Goal: Information Seeking & Learning: Learn about a topic

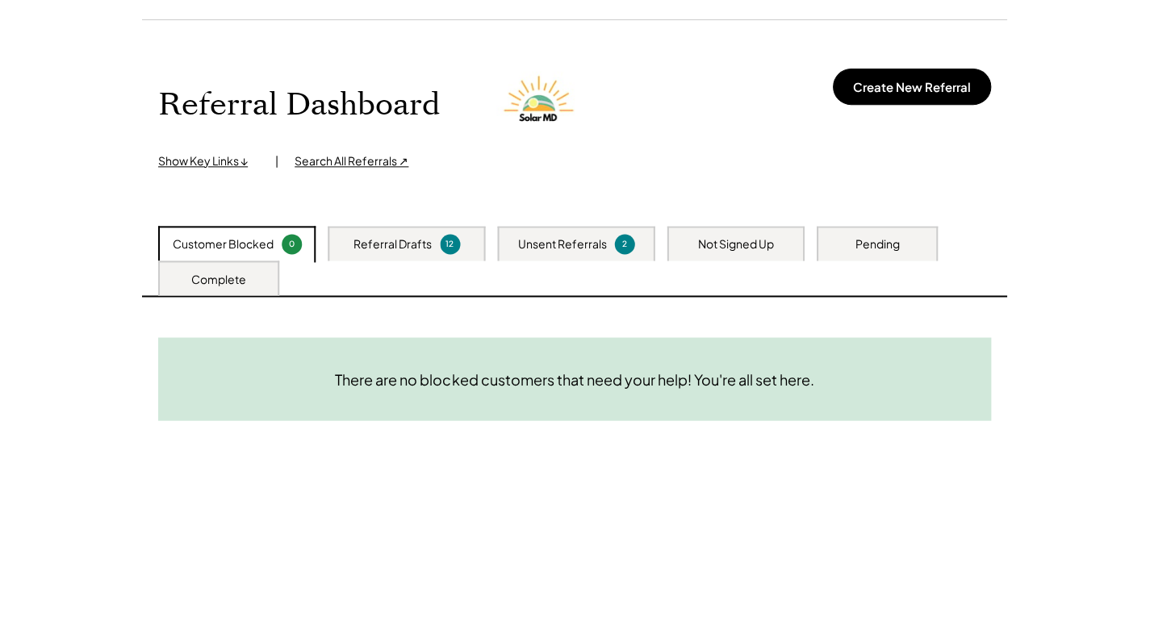
scroll to position [81, 0]
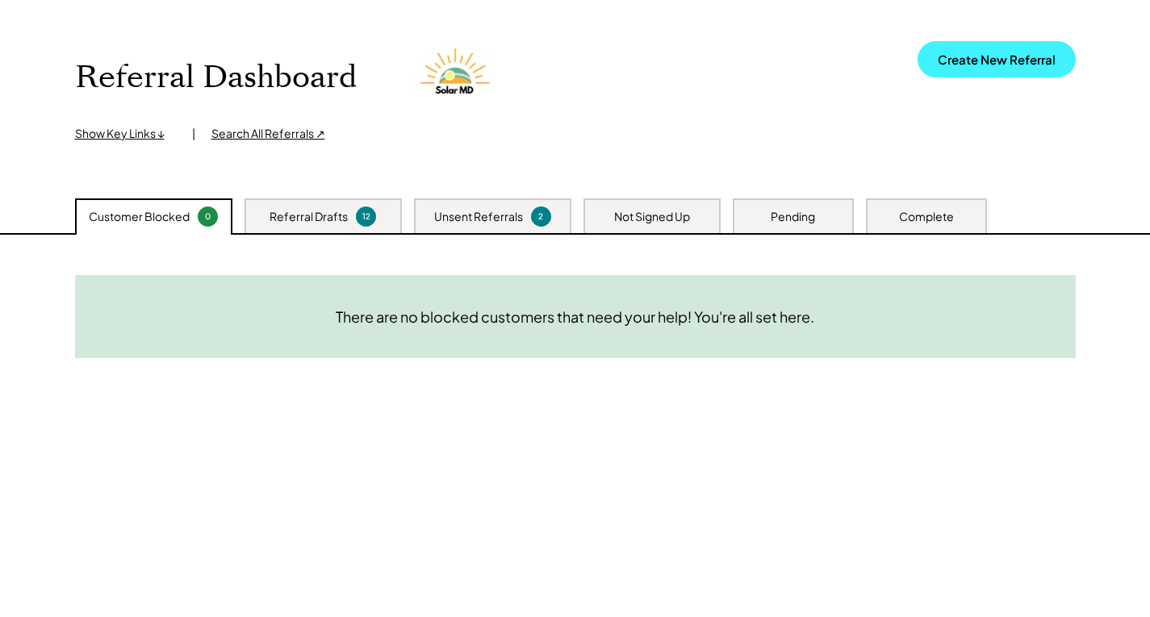
click at [993, 67] on button "Create New Referral" at bounding box center [996, 59] width 158 height 36
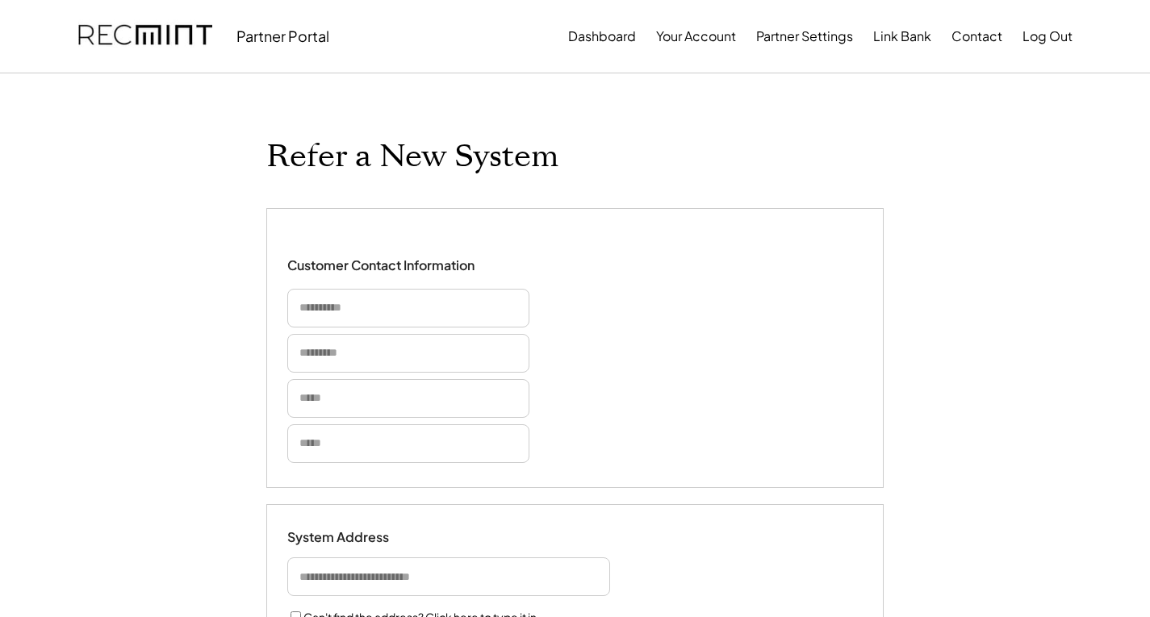
select select "**********"
click at [340, 312] on input "input" at bounding box center [408, 308] width 242 height 39
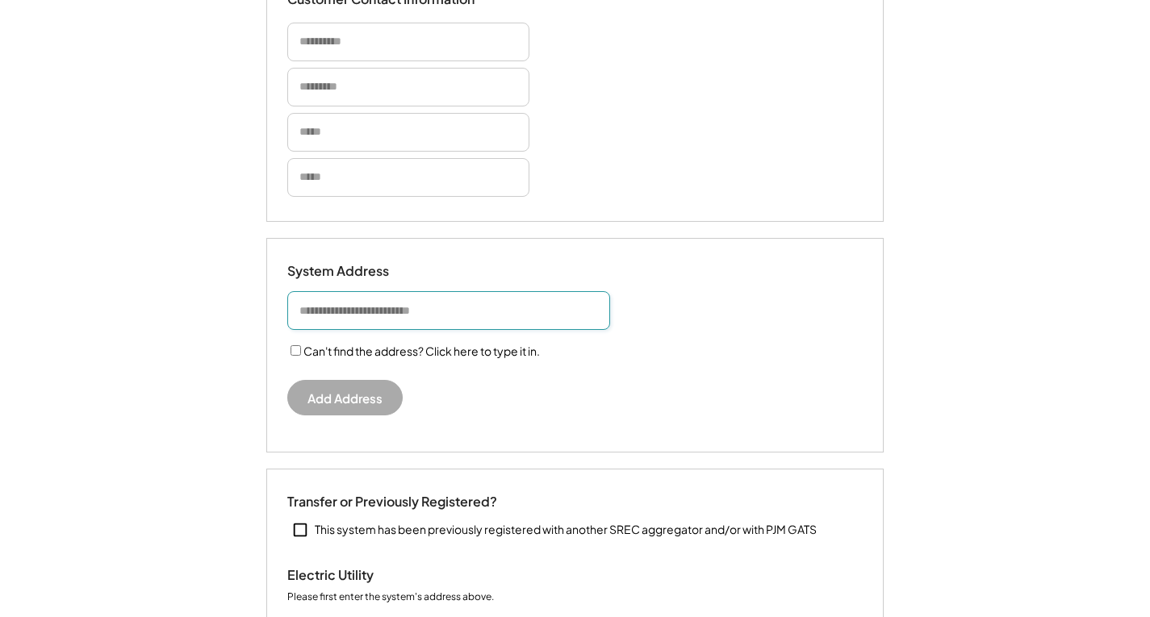
scroll to position [218, 0]
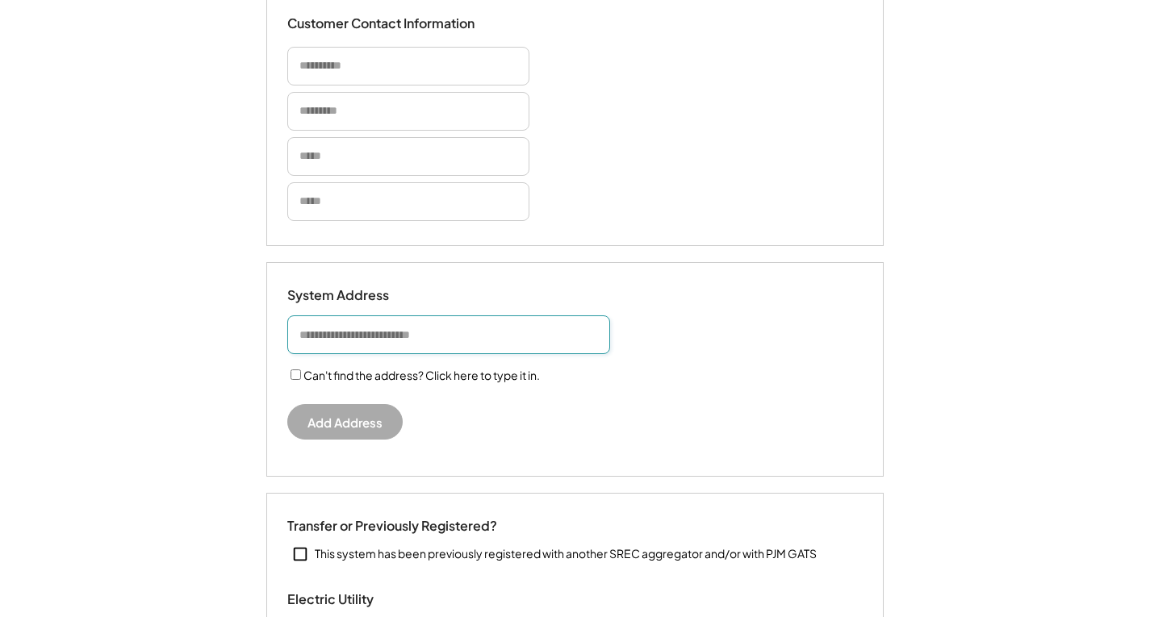
click at [340, 335] on input "input" at bounding box center [448, 334] width 323 height 39
paste input "**********"
drag, startPoint x: 399, startPoint y: 334, endPoint x: 370, endPoint y: 341, distance: 29.2
click at [370, 341] on input "input" at bounding box center [448, 334] width 323 height 39
click at [380, 342] on input "input" at bounding box center [448, 334] width 323 height 39
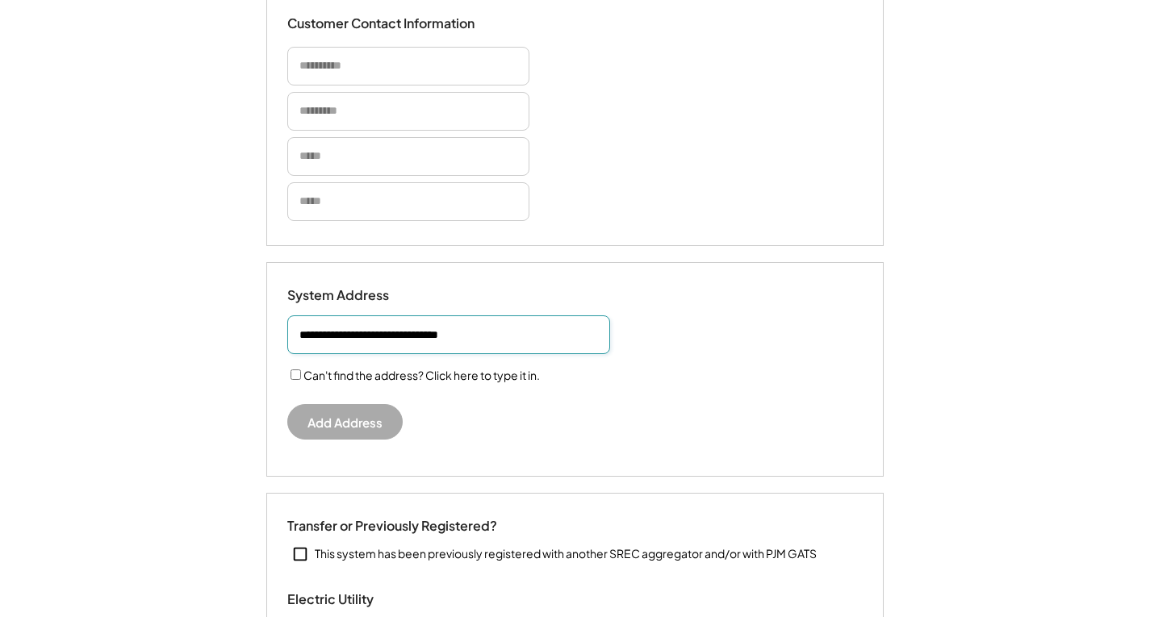
click at [334, 331] on input "input" at bounding box center [448, 334] width 323 height 39
drag, startPoint x: 500, startPoint y: 332, endPoint x: 450, endPoint y: 344, distance: 51.3
click at [450, 344] on input "input" at bounding box center [448, 334] width 323 height 39
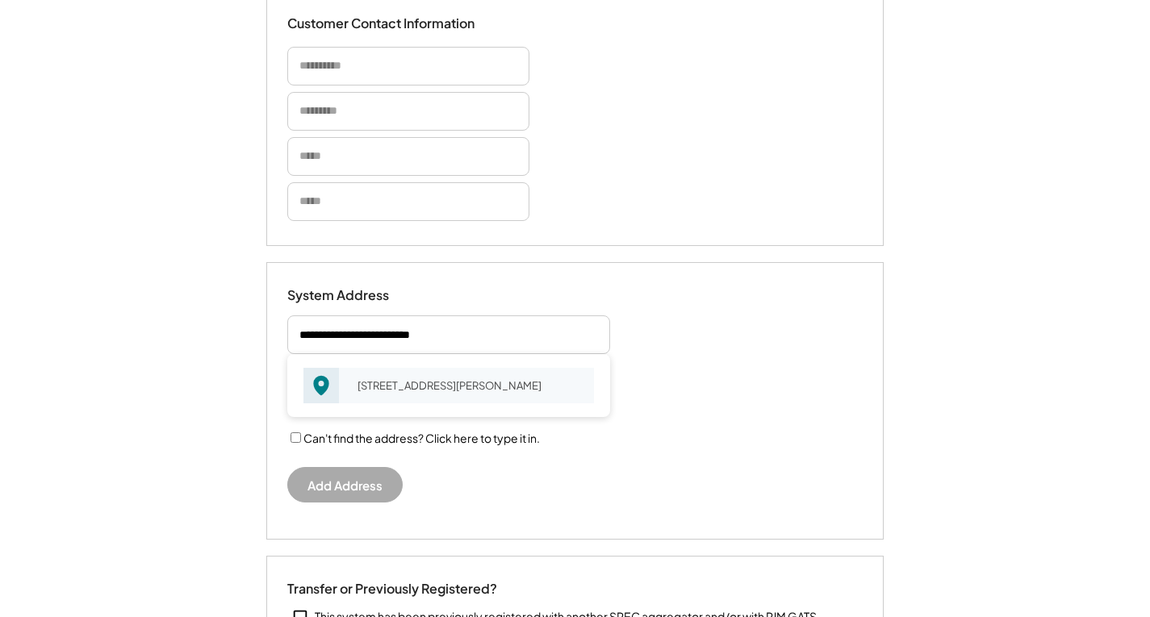
click at [457, 386] on div "17206 Genito Rd Moseley, VA 23120" at bounding box center [470, 385] width 247 height 23
type input "**********"
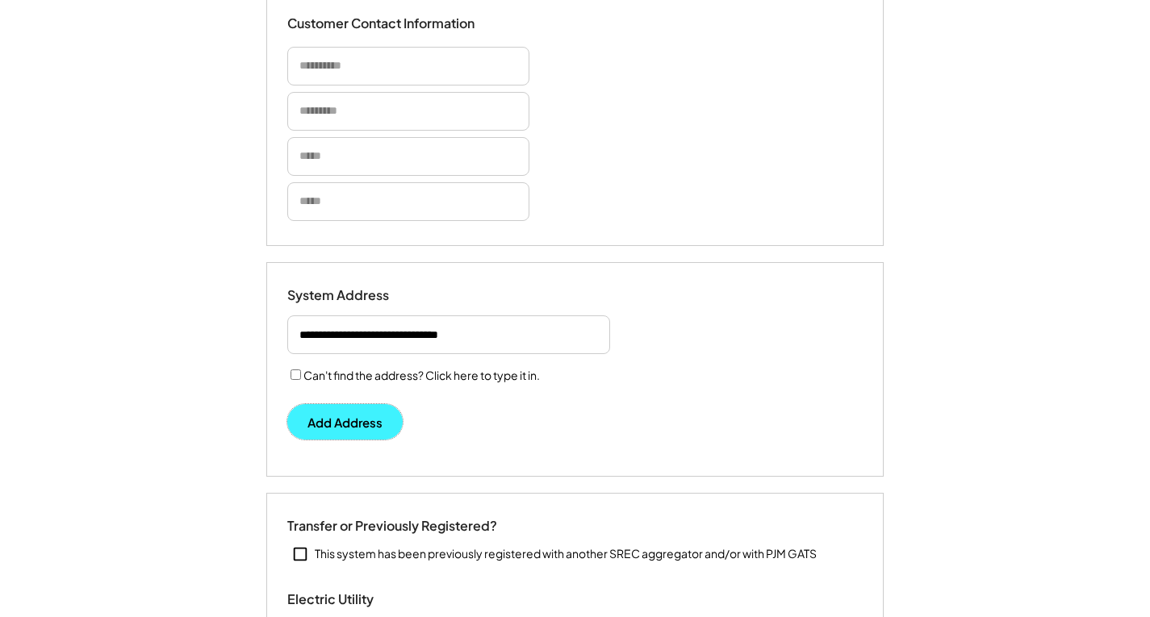
click at [328, 424] on button "Add Address" at bounding box center [344, 422] width 115 height 36
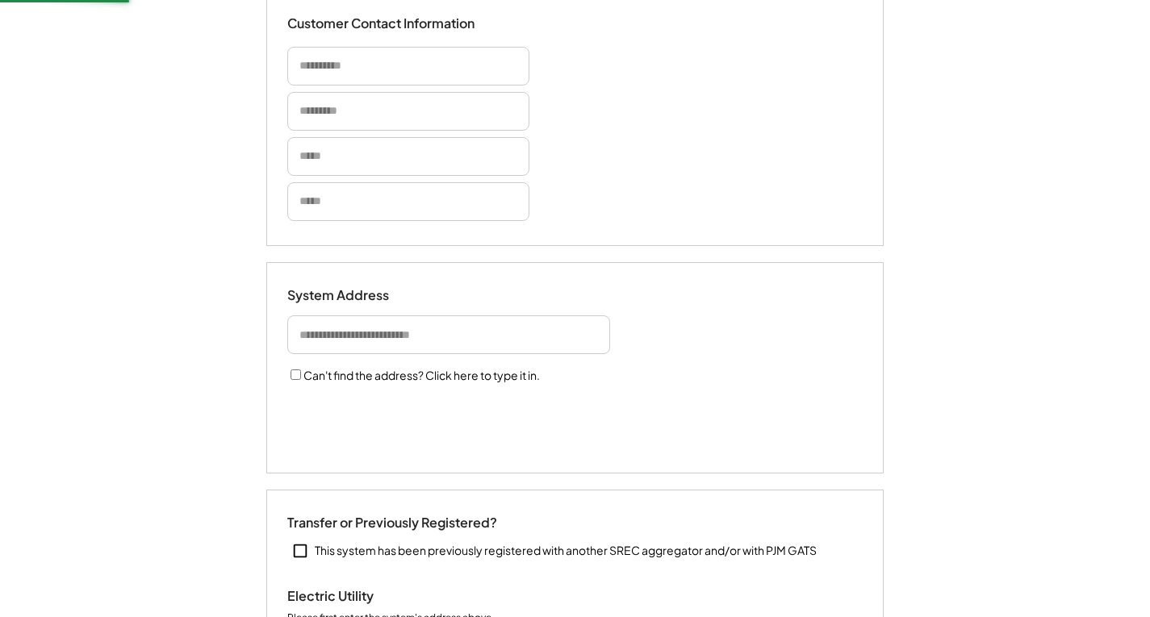
select select "**********"
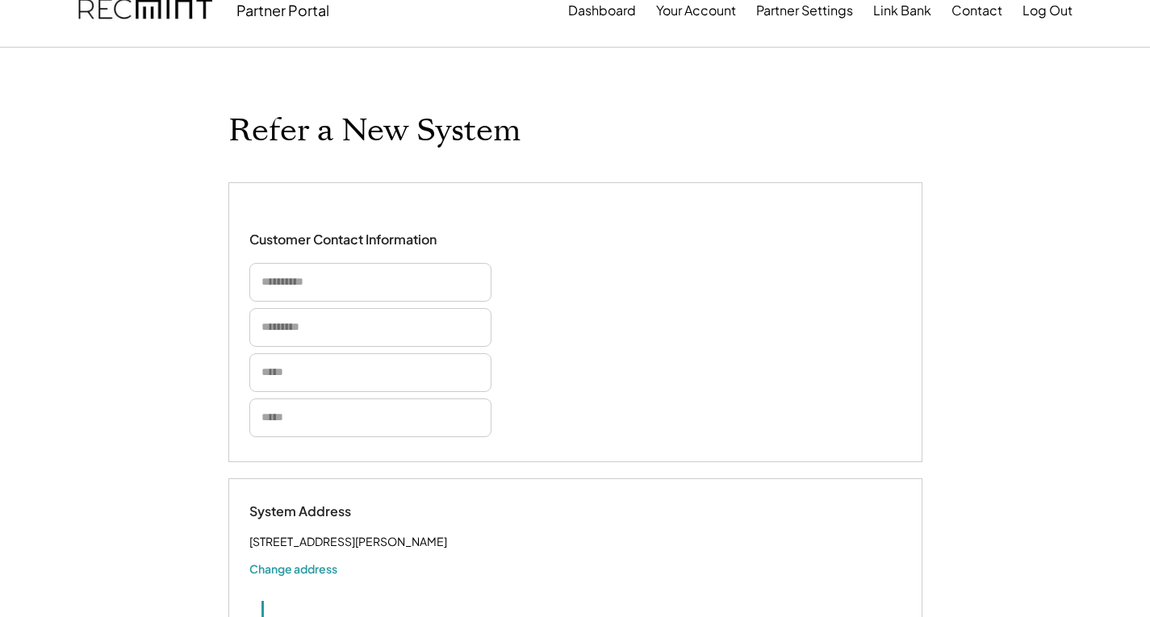
scroll to position [0, 0]
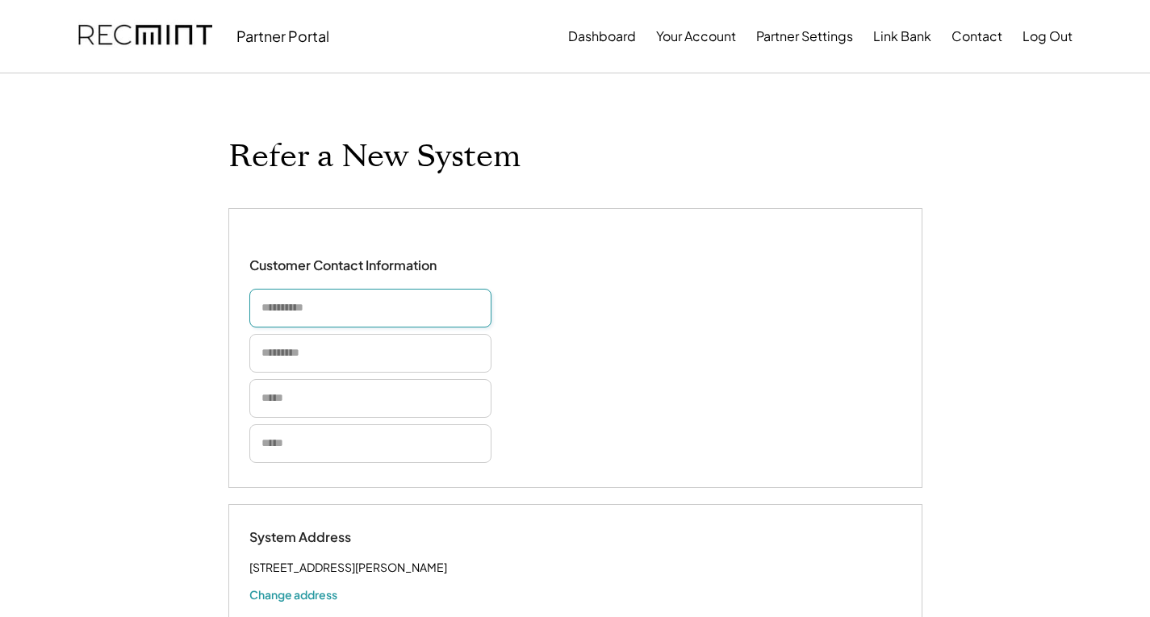
click at [316, 308] on input "input" at bounding box center [370, 308] width 242 height 39
paste input "**********"
drag, startPoint x: 294, startPoint y: 311, endPoint x: 343, endPoint y: 311, distance: 49.2
click at [343, 311] on input "input" at bounding box center [370, 308] width 242 height 39
type input "*****"
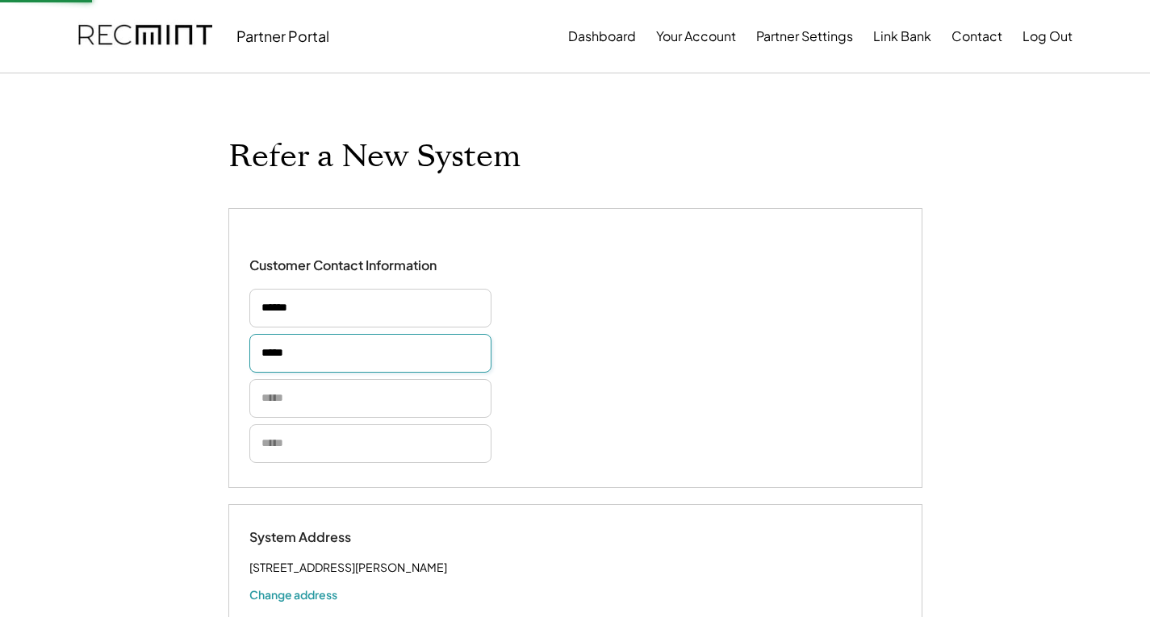
type input "*****"
click at [299, 403] on input "email" at bounding box center [370, 398] width 242 height 39
paste input "**********"
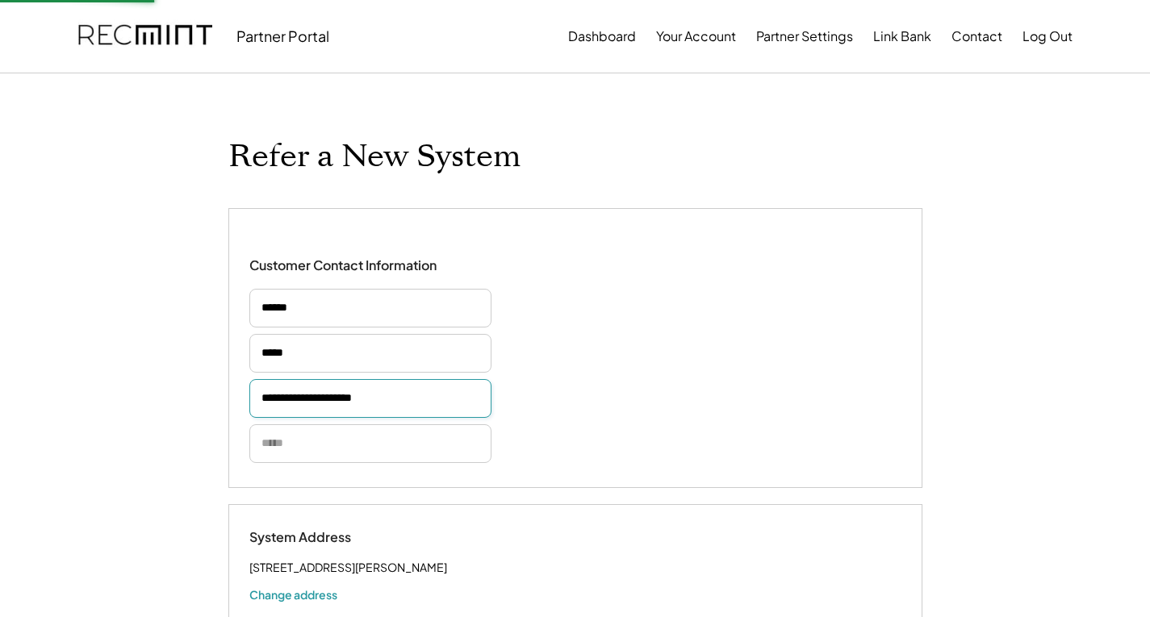
type input "**********"
click at [300, 445] on input "input" at bounding box center [370, 443] width 242 height 39
paste input "**********"
type input "**********"
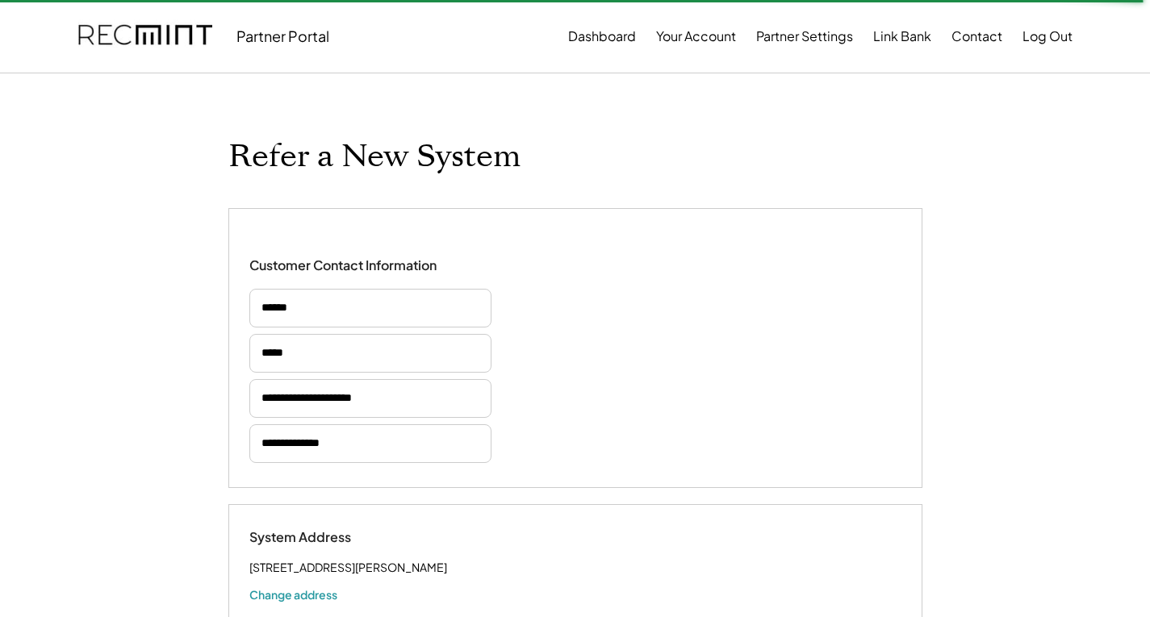
drag, startPoint x: 128, startPoint y: 39, endPoint x: 483, endPoint y: 32, distance: 355.1
click at [483, 32] on div "Partner Portal Dashboard Your Account Partner Settings Link Bank Contact Log Out" at bounding box center [575, 36] width 1033 height 73
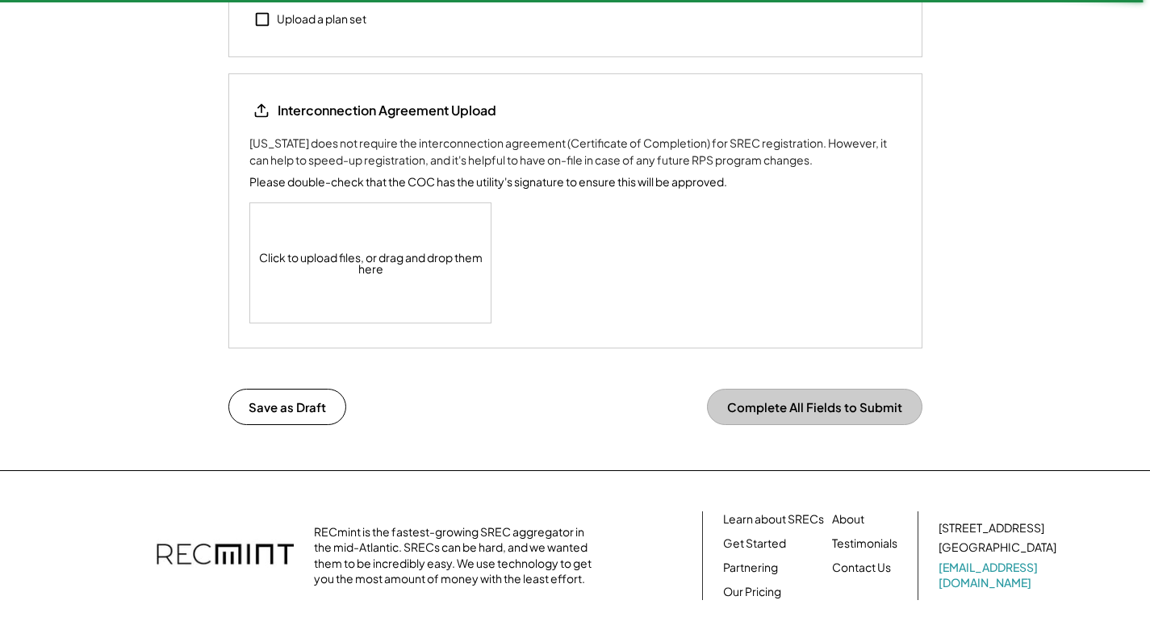
scroll to position [1860, 0]
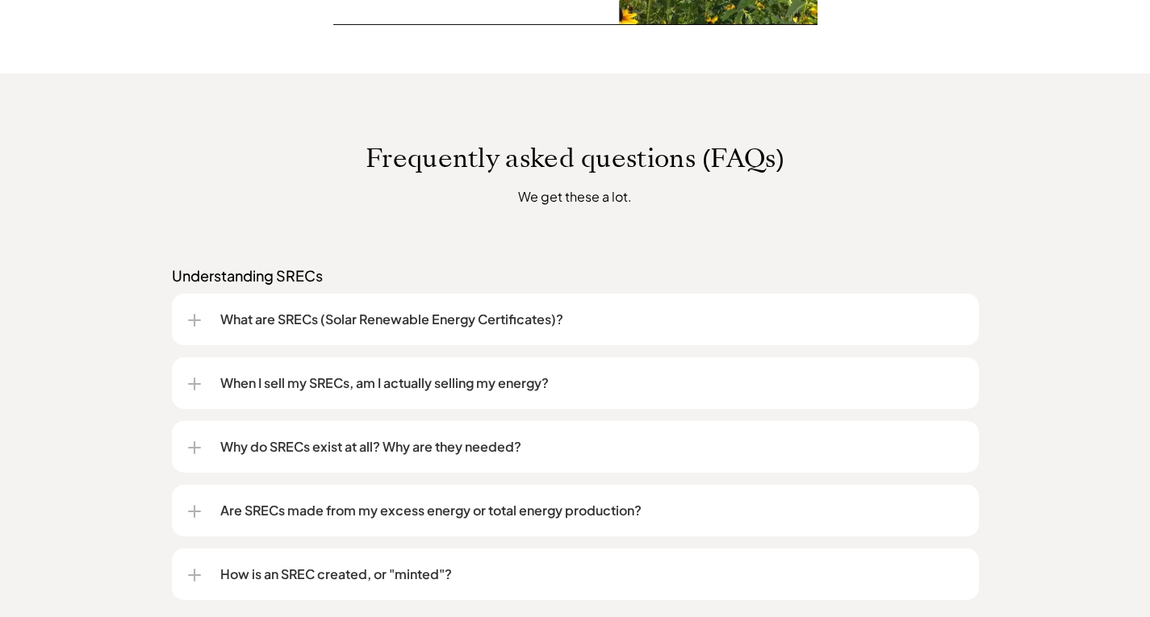
scroll to position [1130, 0]
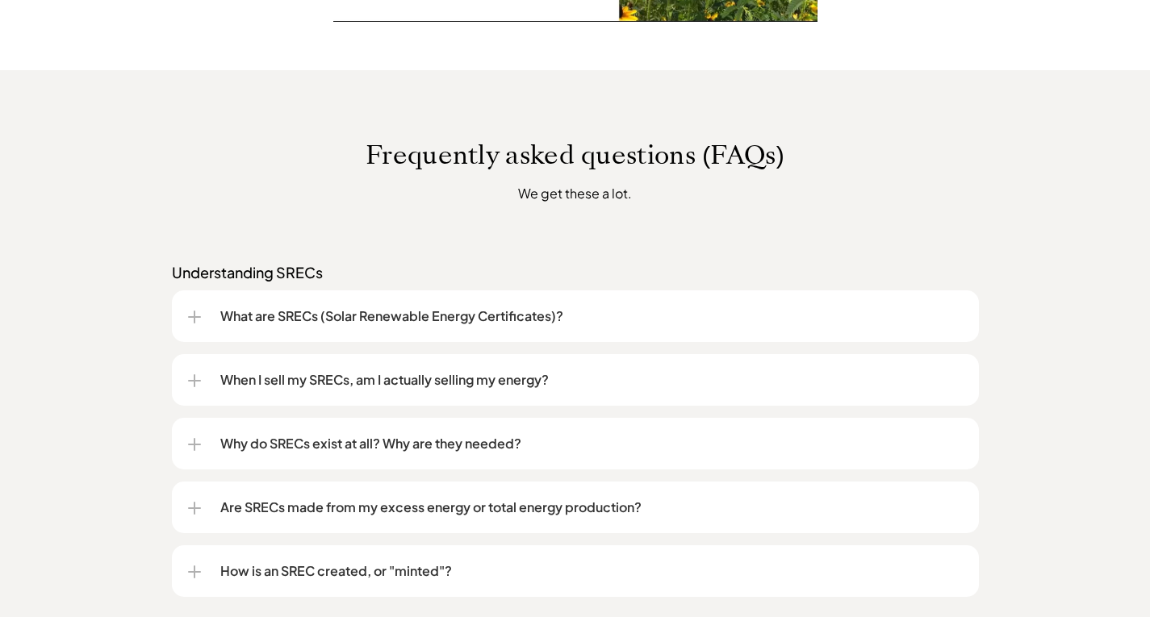
click at [198, 313] on div at bounding box center [194, 317] width 13 height 13
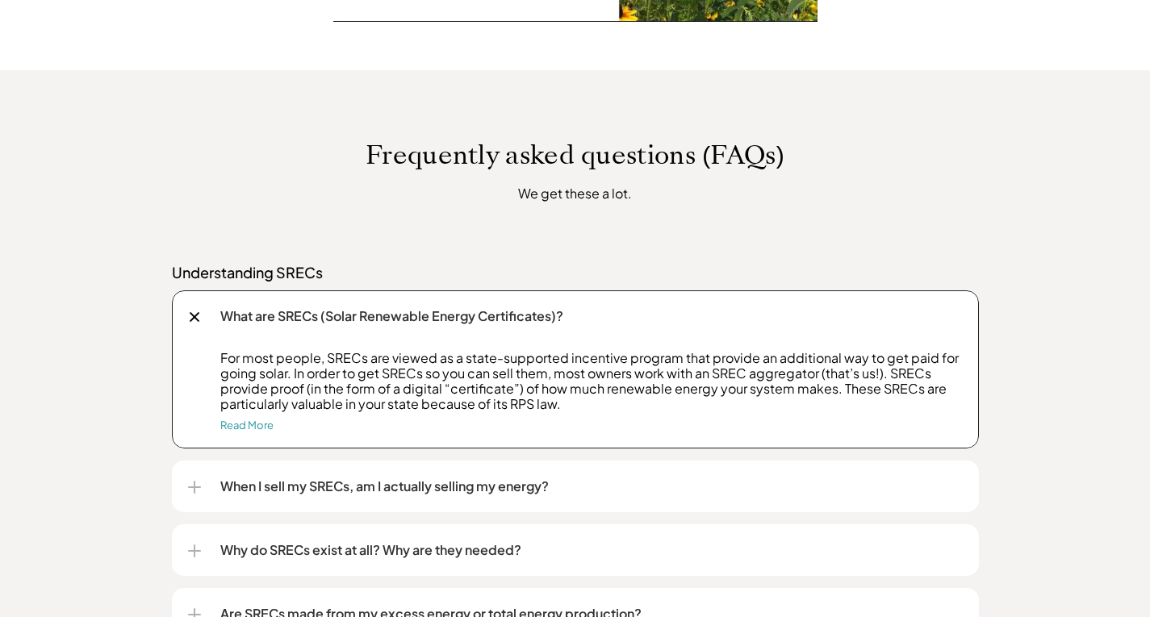
click at [193, 318] on div at bounding box center [194, 316] width 10 height 10
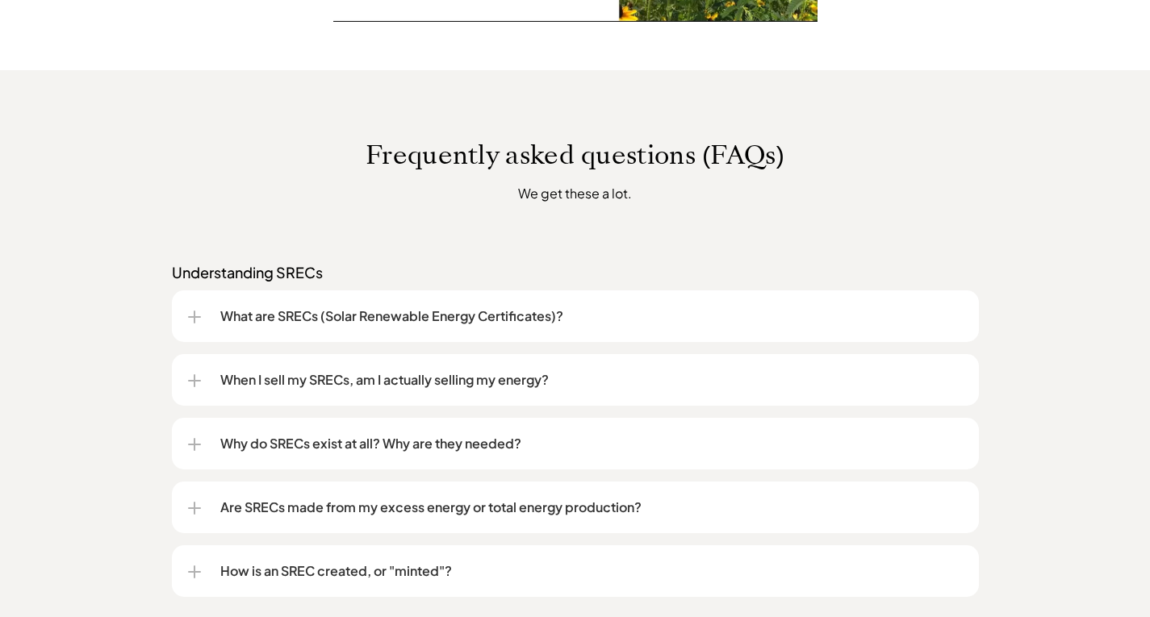
click at [191, 380] on div at bounding box center [194, 381] width 13 height 2
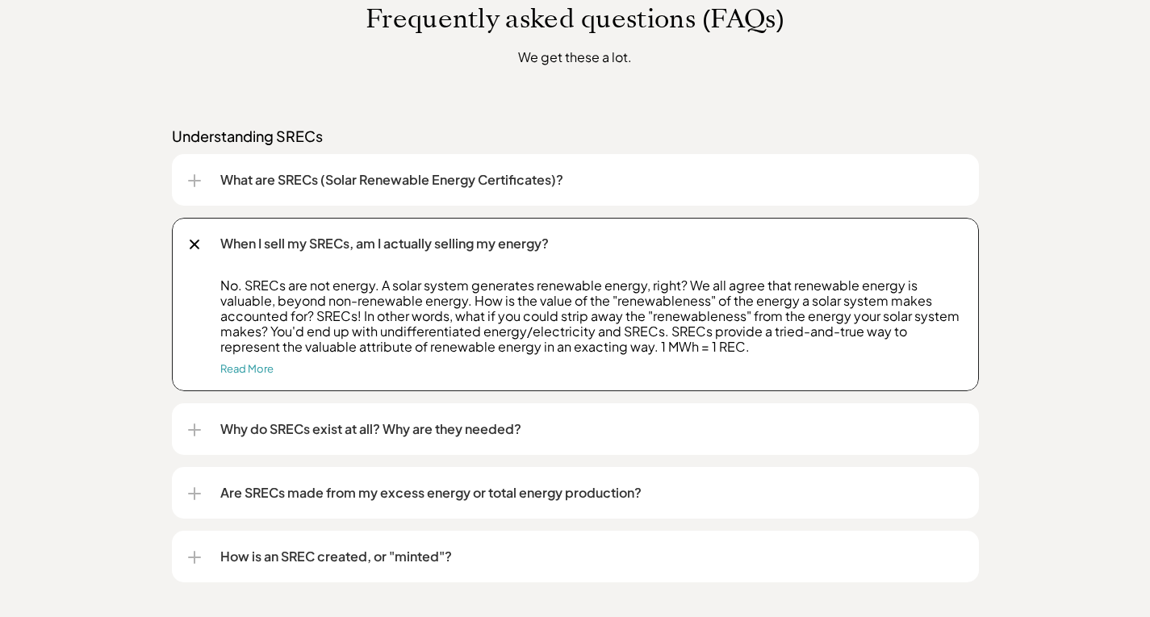
scroll to position [1291, 0]
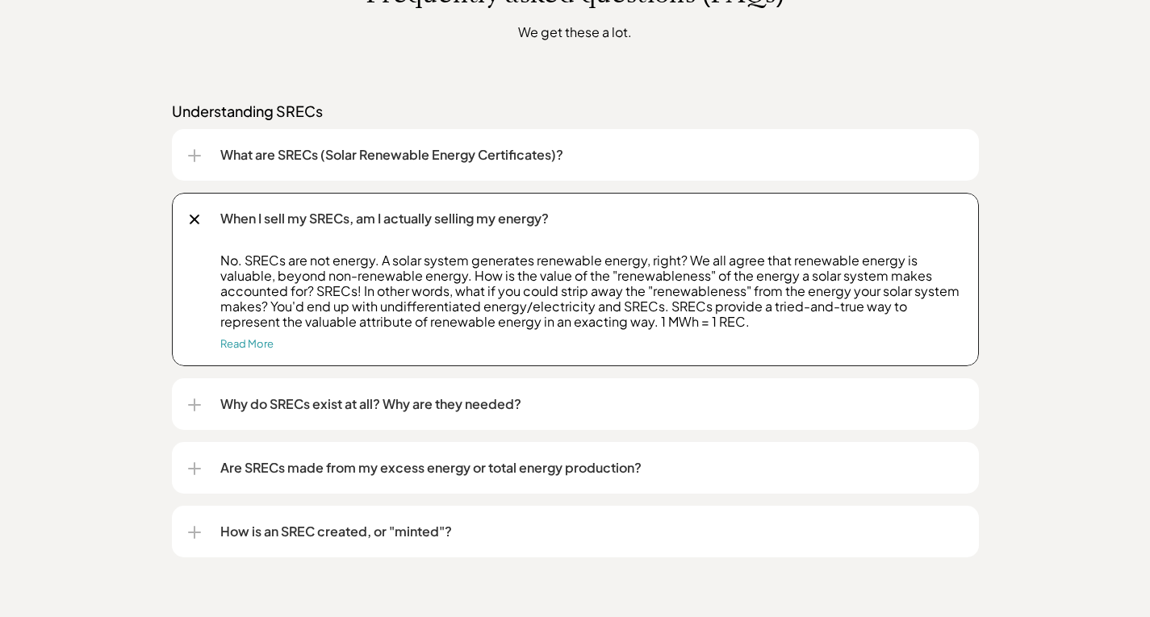
drag, startPoint x: 216, startPoint y: 223, endPoint x: 601, endPoint y: 238, distance: 385.1
click at [601, 238] on div "When I sell my SRECs, am I actually selling my energy?" at bounding box center [575, 219] width 775 height 52
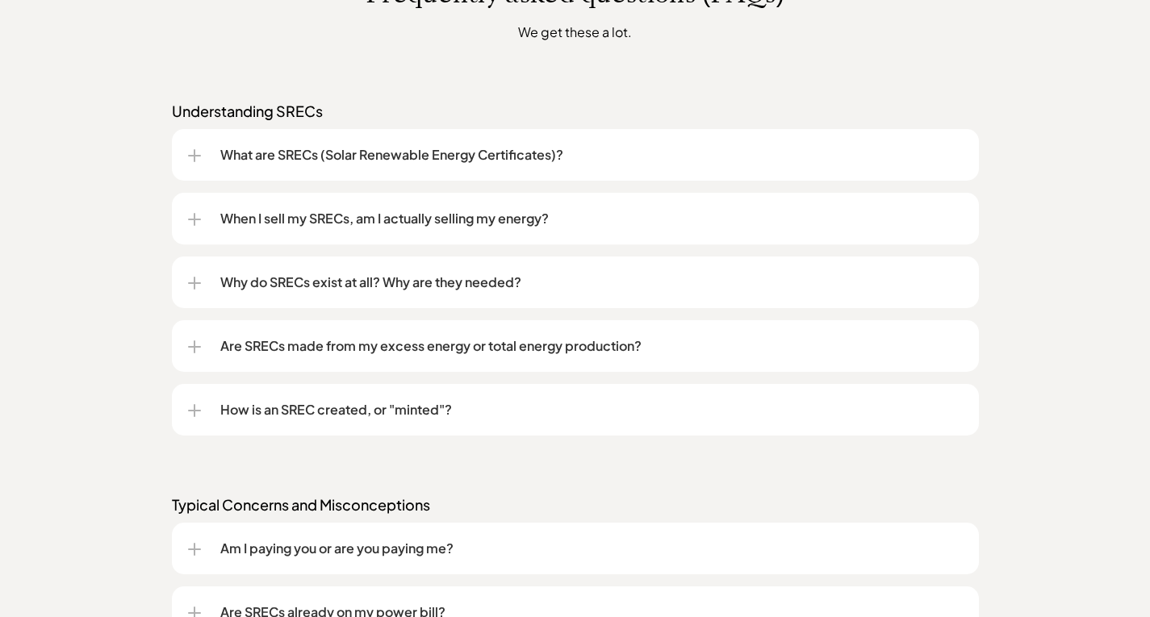
drag, startPoint x: 559, startPoint y: 215, endPoint x: 298, endPoint y: 203, distance: 261.7
click at [299, 203] on div "When I sell my SRECs, am I actually selling my energy?" at bounding box center [575, 219] width 775 height 52
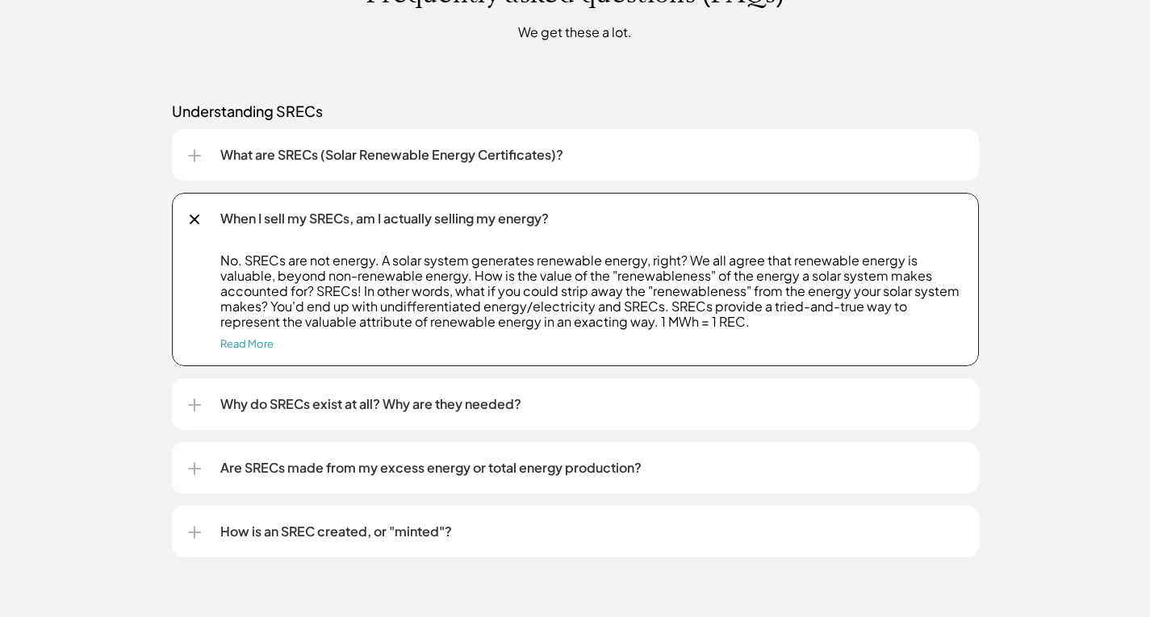
drag, startPoint x: 473, startPoint y: 219, endPoint x: 44, endPoint y: 310, distance: 437.9
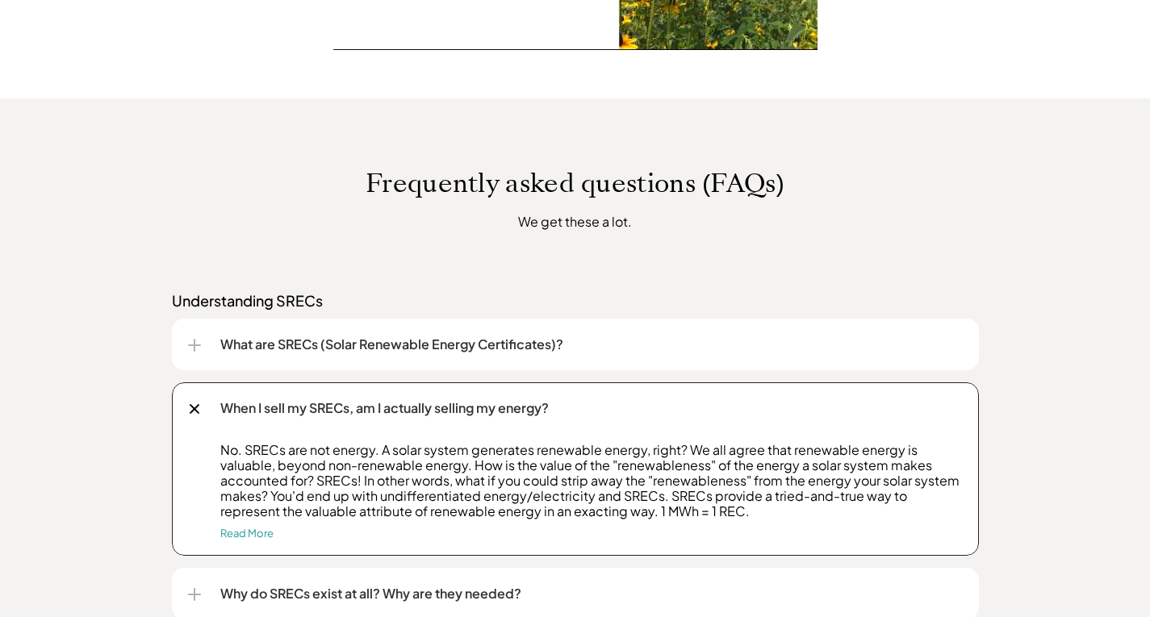
scroll to position [1130, 0]
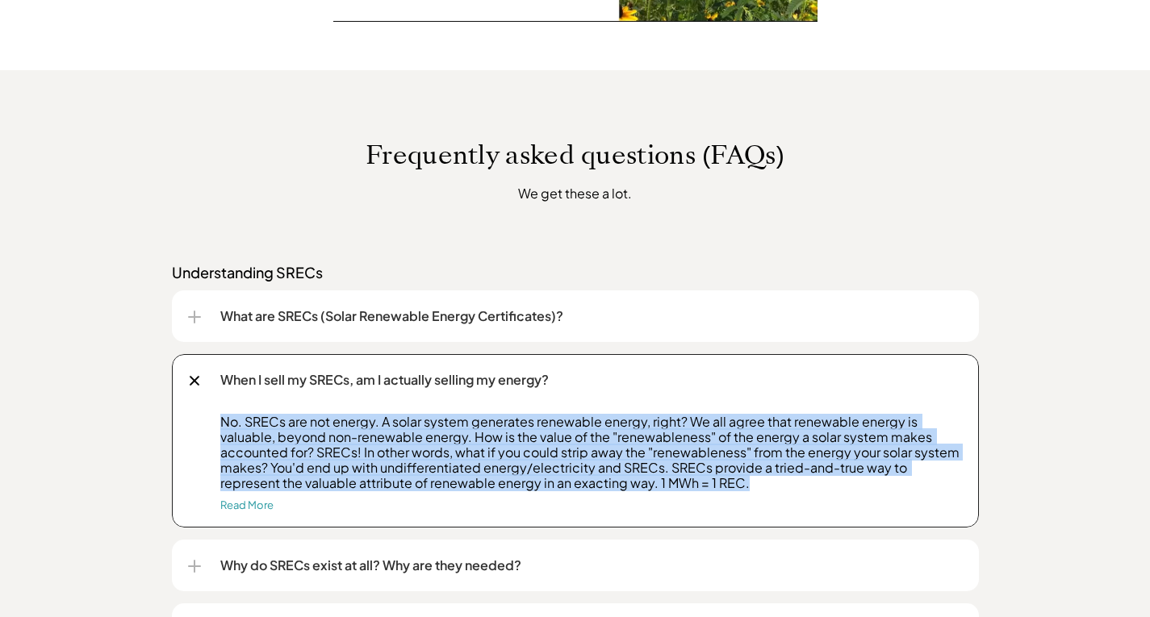
drag, startPoint x: 220, startPoint y: 420, endPoint x: 701, endPoint y: 485, distance: 485.2
click at [701, 485] on p "No. SRECs are not energy. A solar system generates renewable energy, right? We …" at bounding box center [591, 452] width 742 height 77
copy p "No. SRECs are not energy. A solar system generates renewable energy, right? We …"
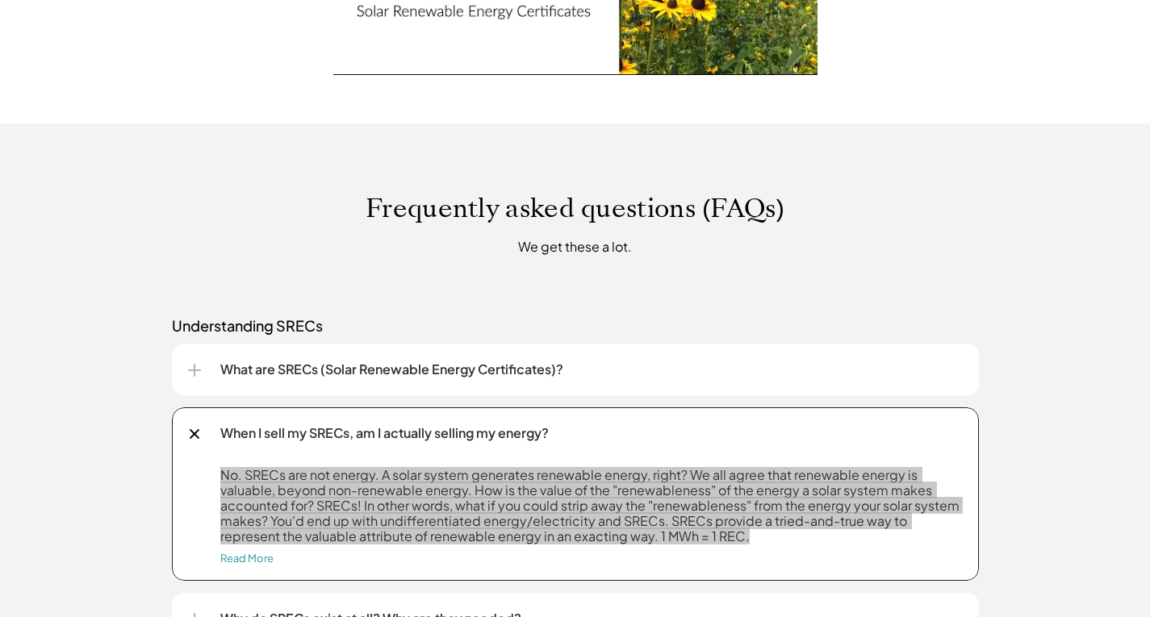
scroll to position [1049, 0]
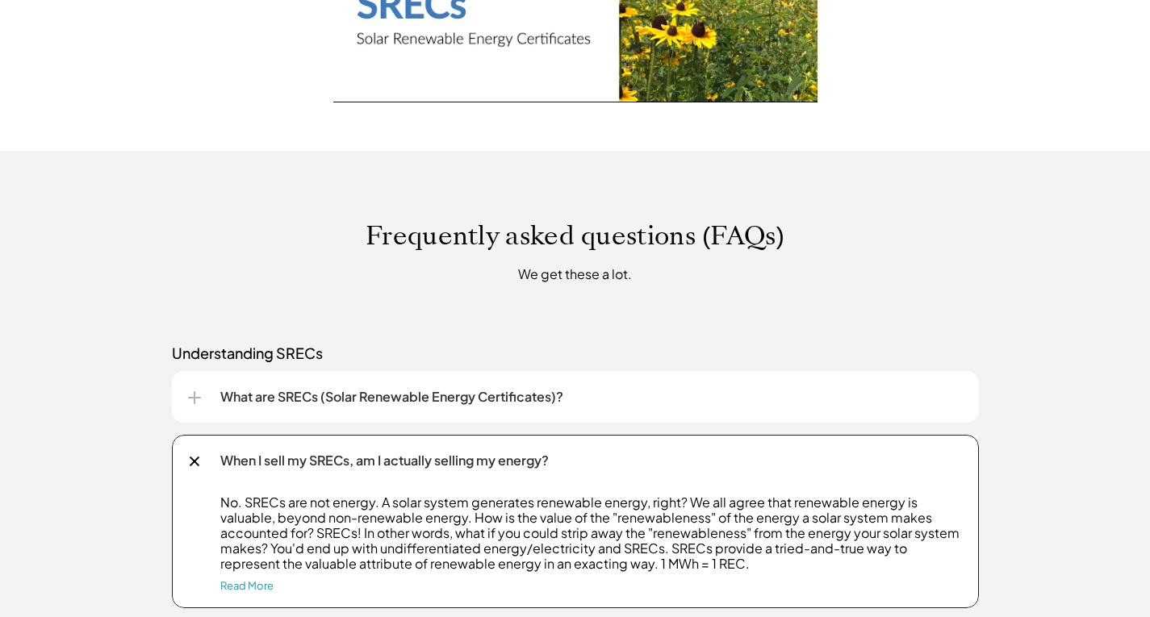
drag, startPoint x: 1117, startPoint y: 445, endPoint x: 1070, endPoint y: 447, distance: 46.9
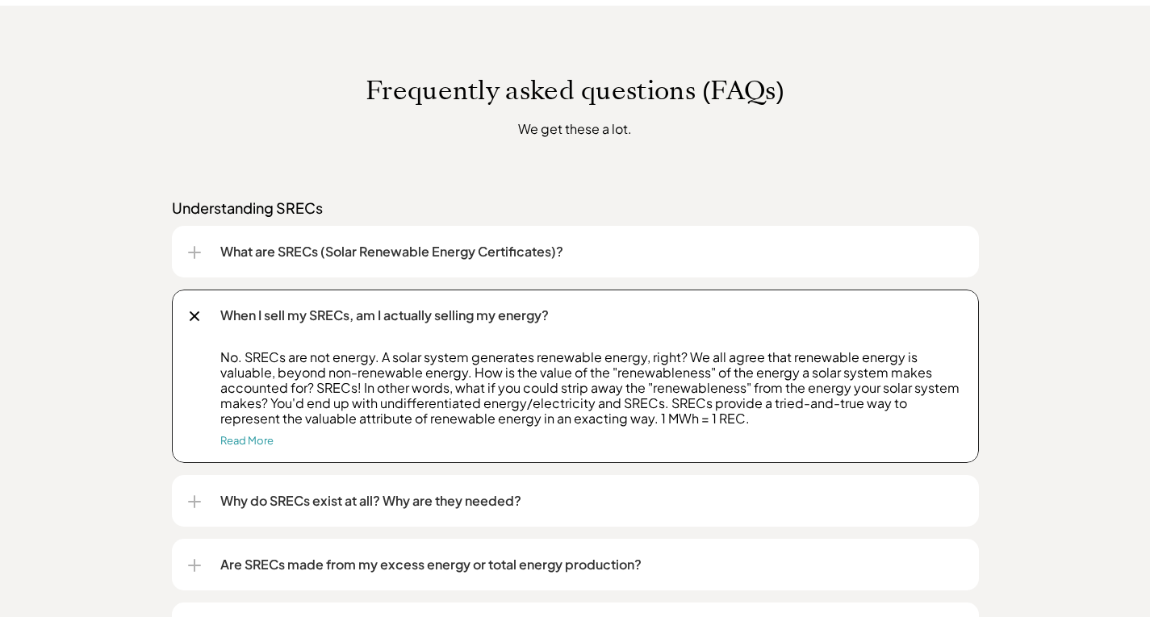
scroll to position [1291, 0]
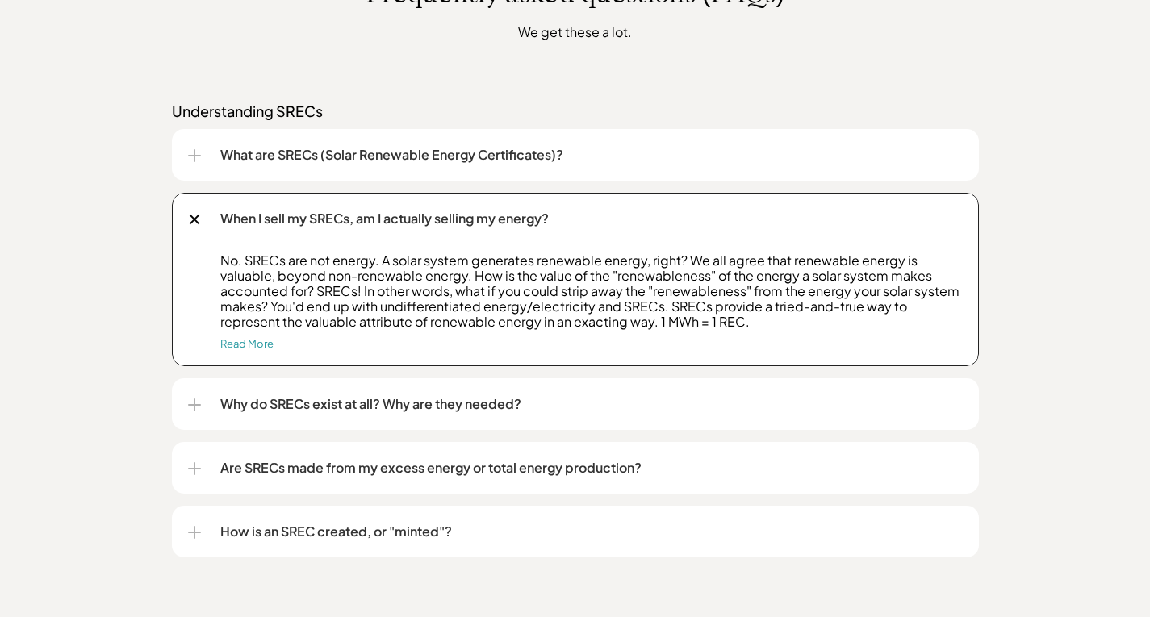
click at [193, 215] on div at bounding box center [194, 219] width 19 height 19
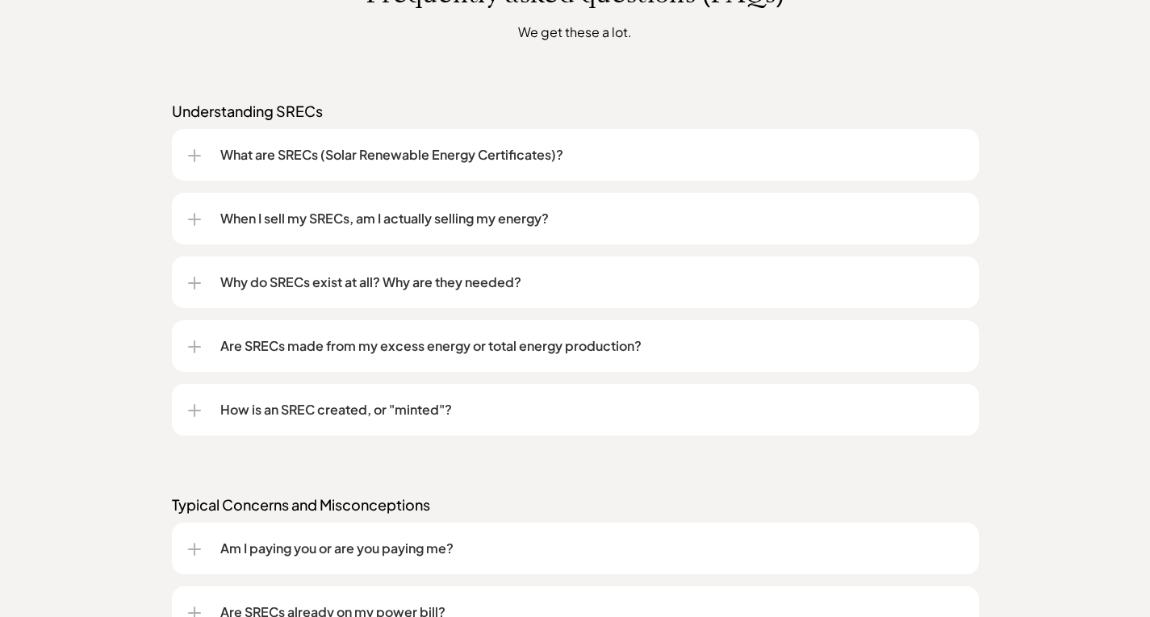
click at [198, 291] on div "Why do SRECs exist at all? Why are they needed?" at bounding box center [575, 283] width 775 height 52
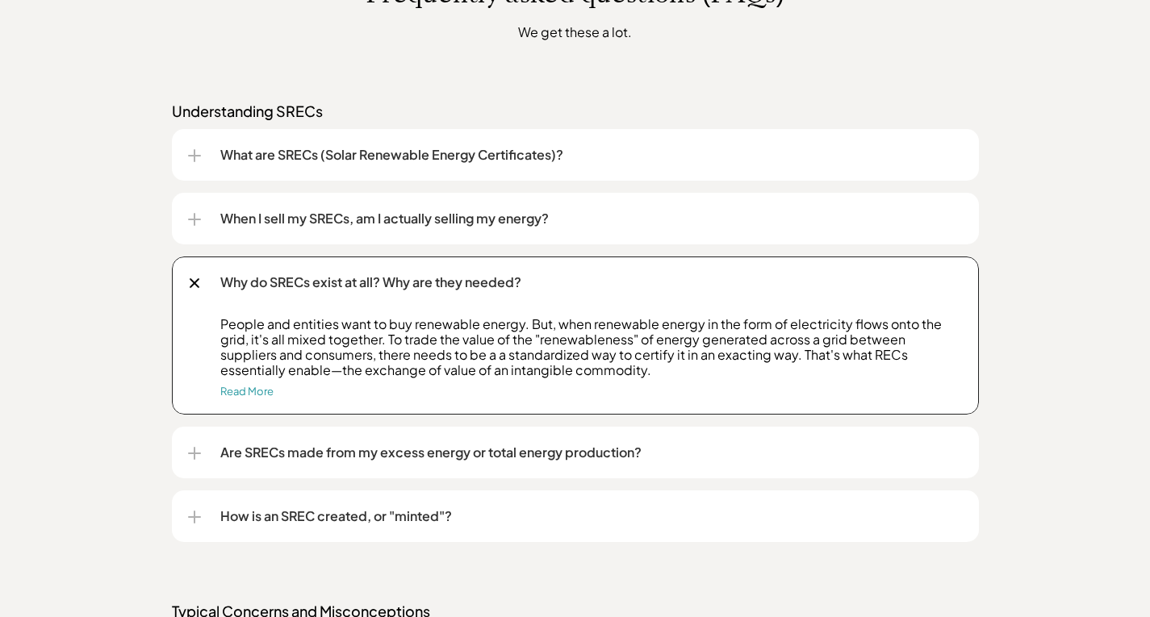
click at [199, 456] on div "Are SRECs made from my excess energy or total energy production?" at bounding box center [575, 453] width 775 height 52
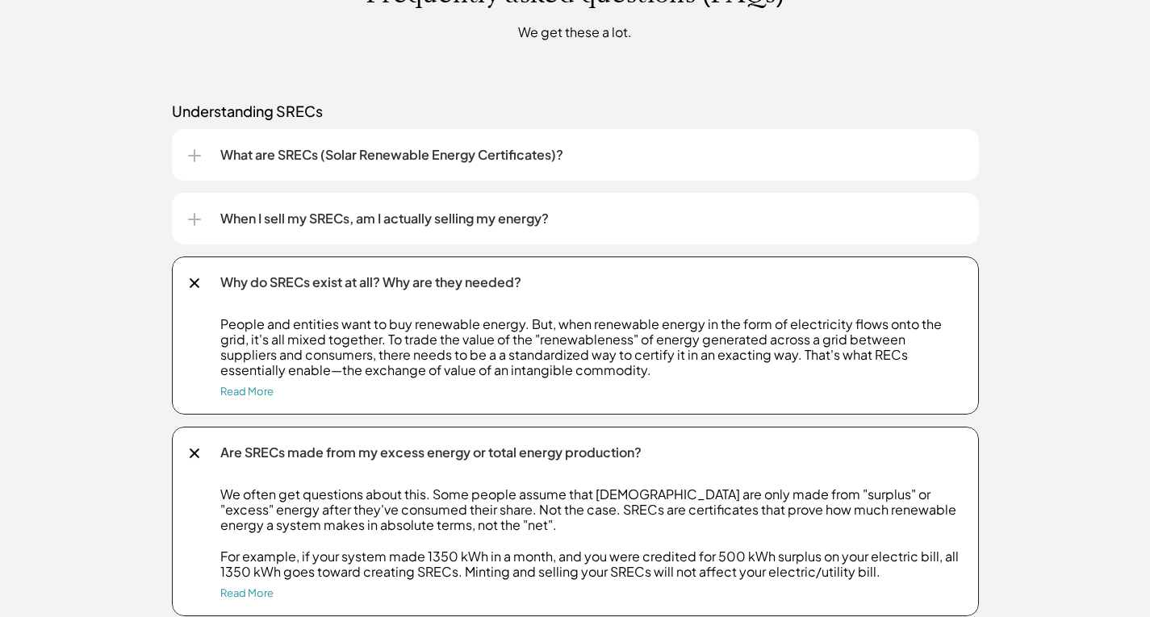
click at [190, 281] on div at bounding box center [194, 283] width 10 height 10
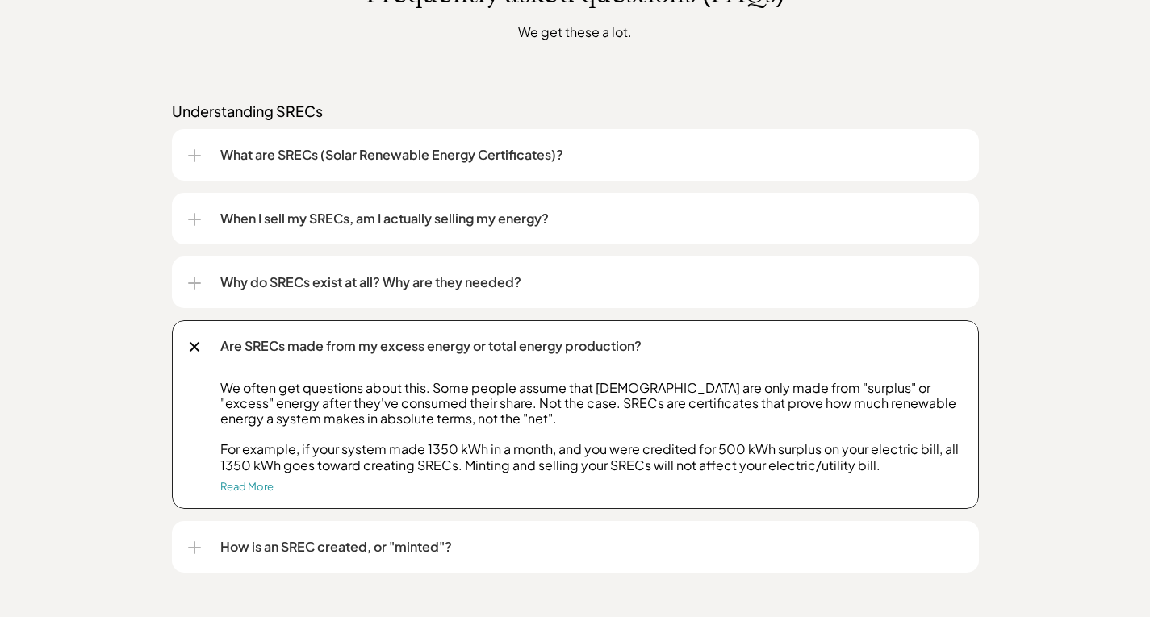
drag, startPoint x: 192, startPoint y: 153, endPoint x: 209, endPoint y: 150, distance: 17.2
click at [192, 152] on div at bounding box center [194, 155] width 13 height 13
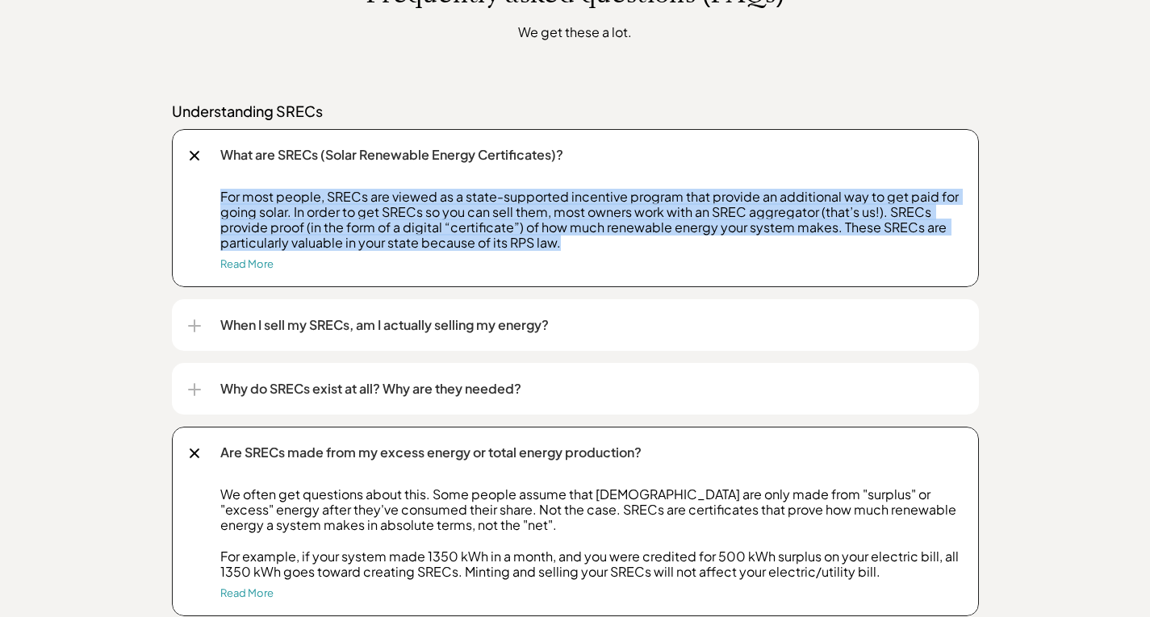
drag, startPoint x: 559, startPoint y: 247, endPoint x: 207, endPoint y: 186, distance: 357.1
click at [207, 186] on div "What are SRECs (Solar Renewable Energy Certificates)? For most people, SRECs ar…" at bounding box center [575, 208] width 807 height 158
copy p "For most people, SRECs are viewed as a state-supported incentive program that p…"
drag, startPoint x: 448, startPoint y: 321, endPoint x: 470, endPoint y: 314, distance: 23.0
click at [448, 321] on p "When I sell my SRECs, am I actually selling my energy?" at bounding box center [591, 324] width 742 height 19
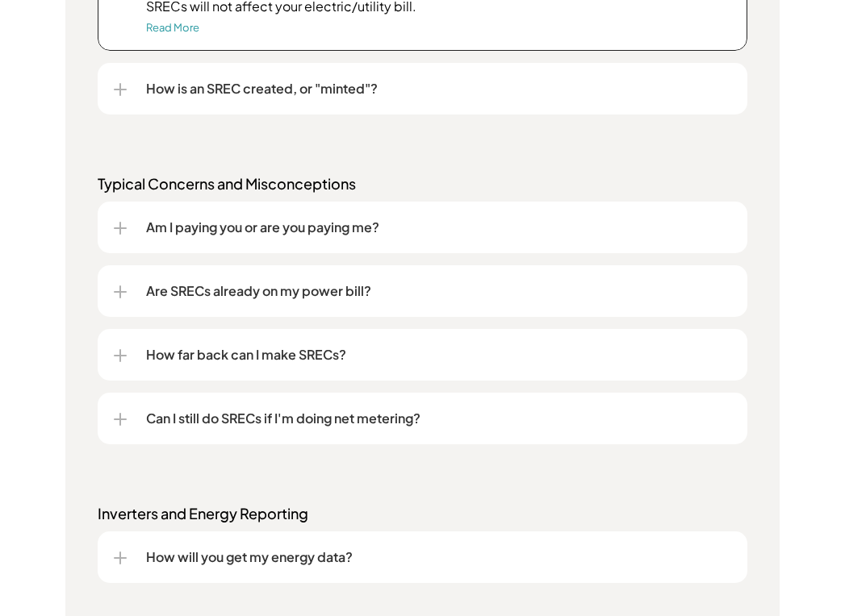
scroll to position [1957, 0]
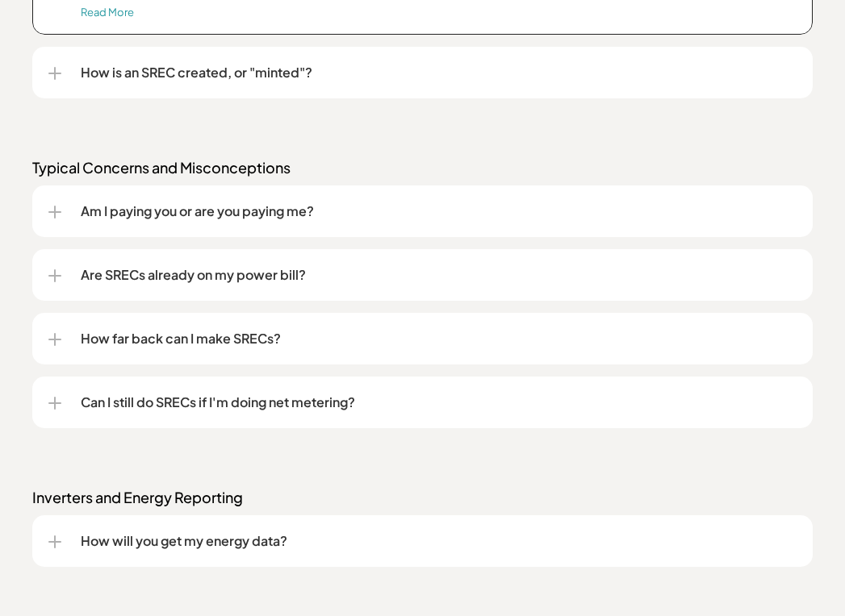
click at [58, 273] on div at bounding box center [54, 275] width 13 height 13
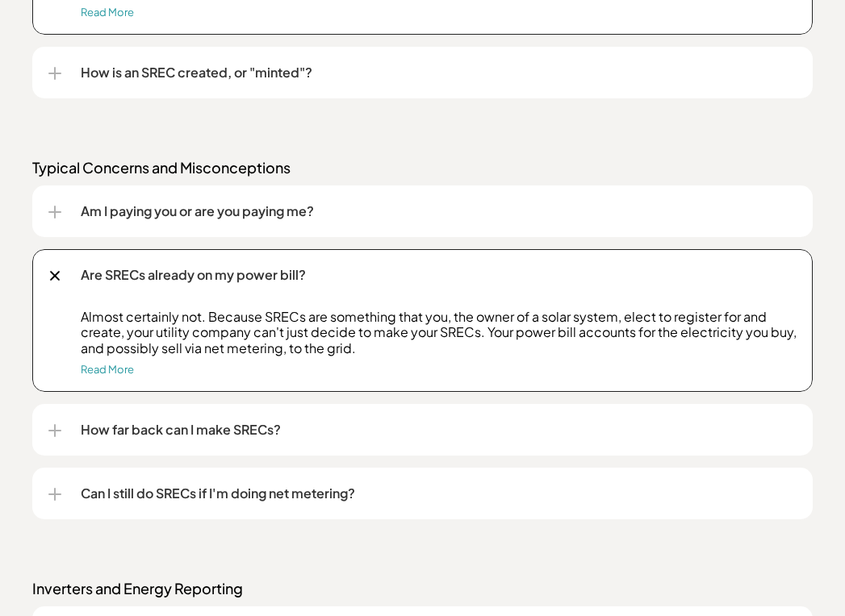
drag, startPoint x: 361, startPoint y: 353, endPoint x: 76, endPoint y: 316, distance: 287.1
click at [76, 316] on div "Almost certainly not. Because SRECs are something that you, the owner of a sola…" at bounding box center [422, 350] width 748 height 83
copy p "Almost certainly not. Because SRECs are something that you, the owner of a sola…"
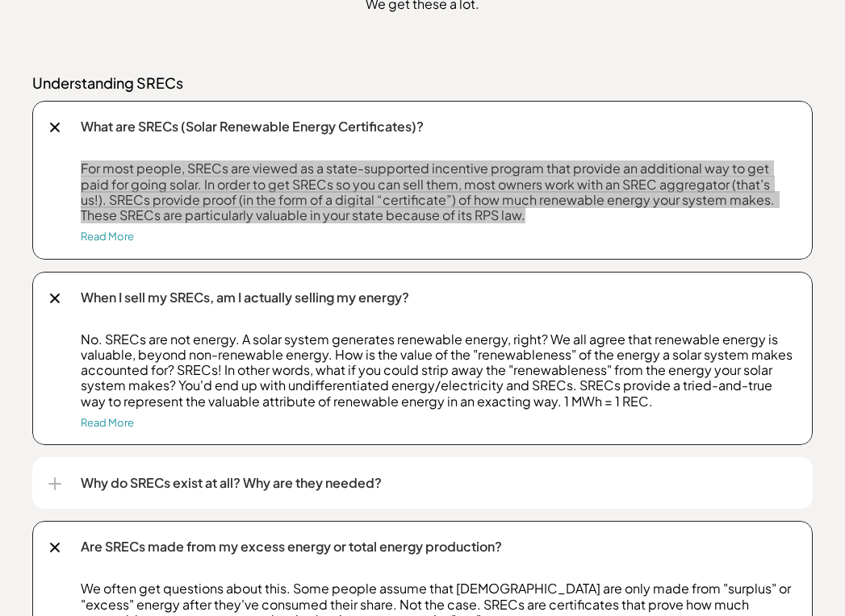
scroll to position [1312, 0]
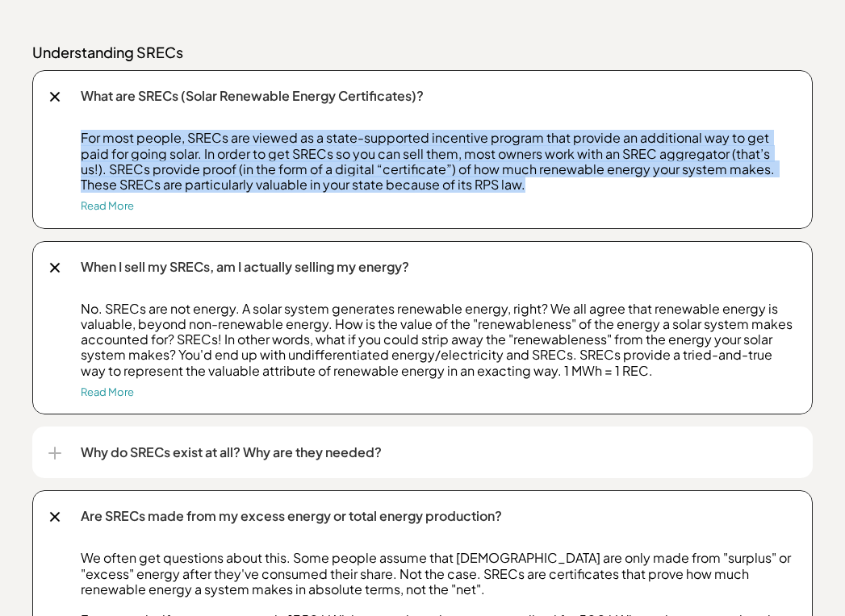
click at [53, 457] on div at bounding box center [54, 453] width 13 height 13
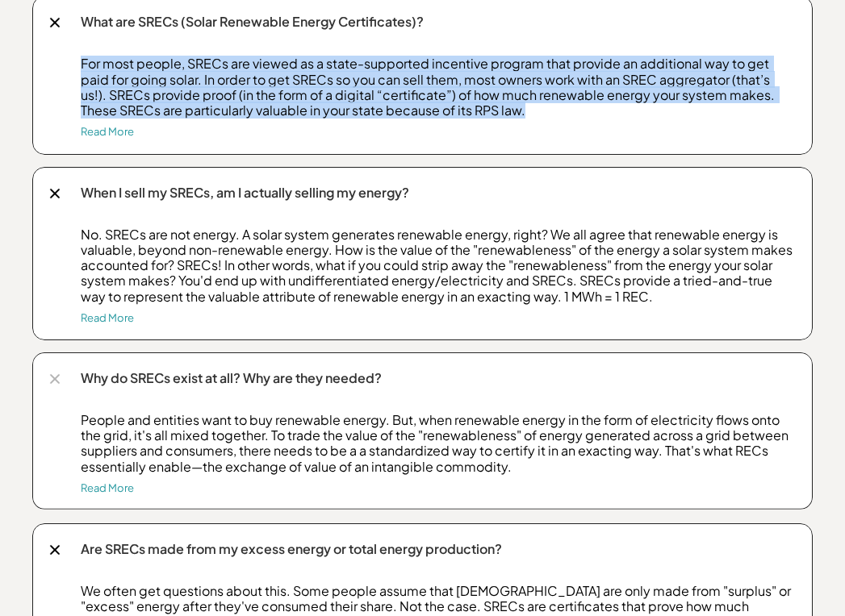
scroll to position [1473, 0]
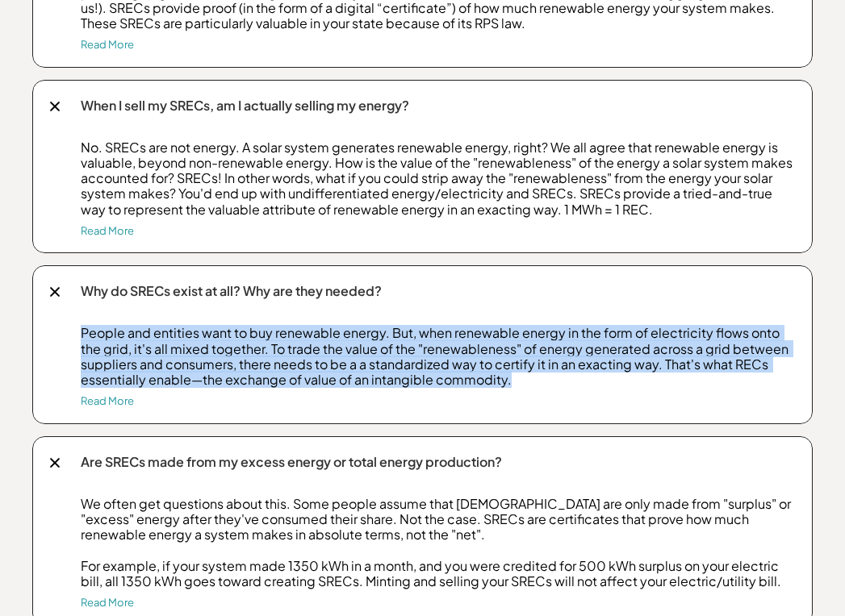
drag, startPoint x: 518, startPoint y: 380, endPoint x: 70, endPoint y: 328, distance: 450.9
click at [70, 328] on div "People and entities want to buy renewable energy. But, when renewable energy in…" at bounding box center [422, 374] width 748 height 98
copy p "People and entities want to buy renewable energy. But, when renewable energy in…"
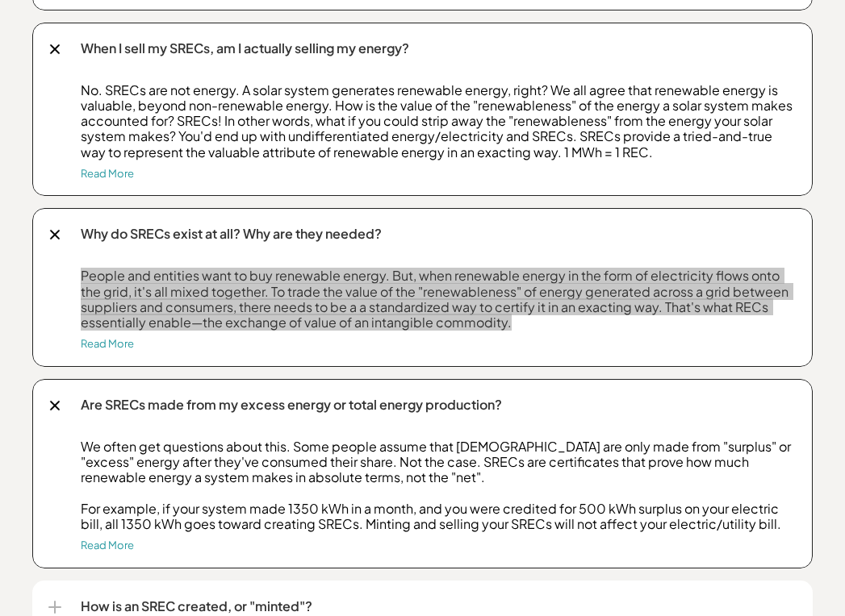
scroll to position [1635, 0]
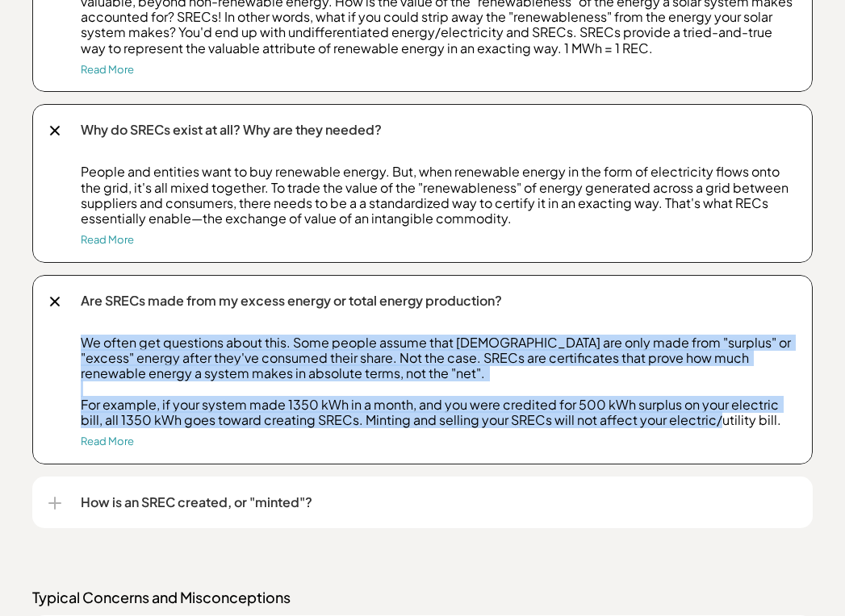
drag, startPoint x: 754, startPoint y: 427, endPoint x: 58, endPoint y: 329, distance: 703.1
click at [58, 329] on div "Are SRECs made from my excess energy or total energy production? We often get q…" at bounding box center [422, 370] width 780 height 190
copy p "We often get questions about this. Some people assume that SRECs are only made …"
click at [94, 445] on link "Read More" at bounding box center [107, 441] width 53 height 13
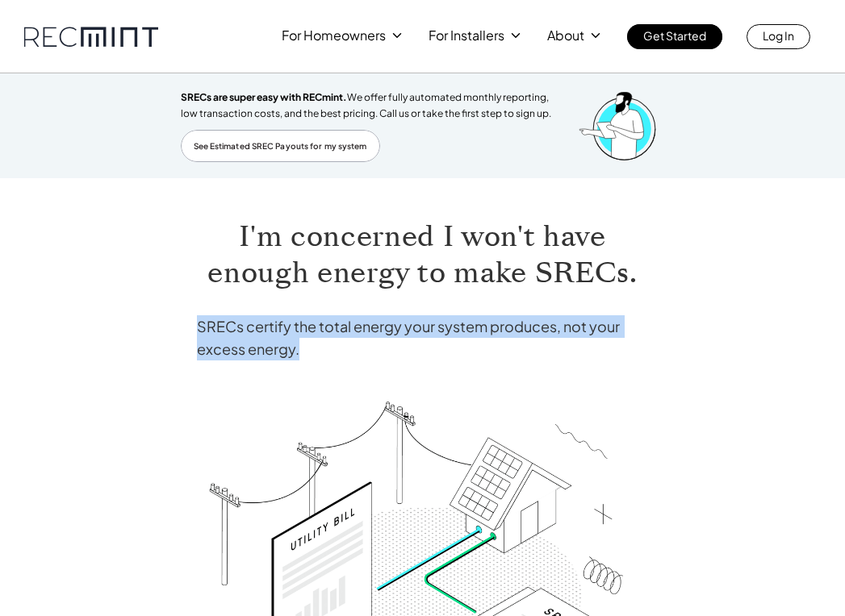
drag, startPoint x: 301, startPoint y: 353, endPoint x: 190, endPoint y: 332, distance: 113.2
copy h4 "SRECs certify the total energy your system produces, not your excess energy."
click at [444, 243] on h1 "I'm concerned I won't have enough energy to make SRECs." at bounding box center [423, 255] width 452 height 73
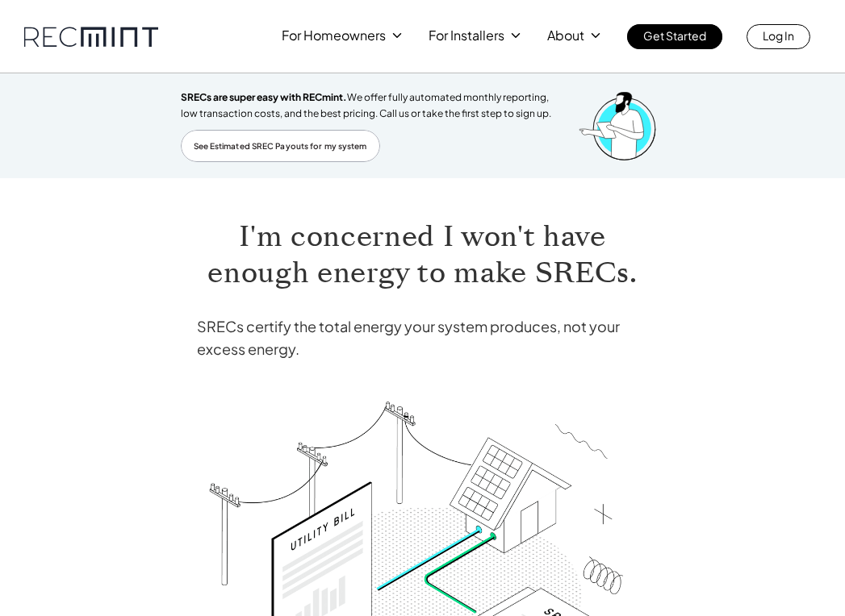
scroll to position [1023, 0]
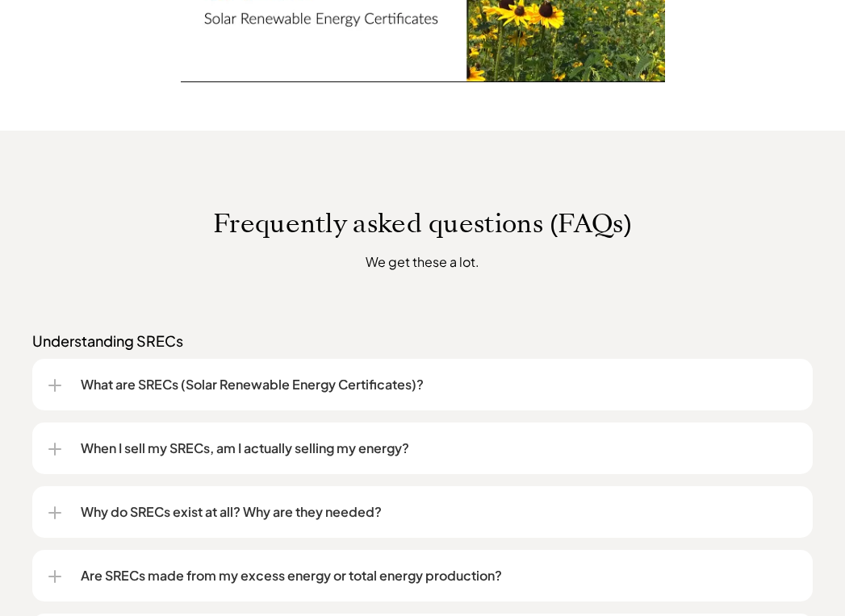
click at [155, 506] on p "Why do SRECs exist at all? Why are they needed?" at bounding box center [439, 512] width 716 height 19
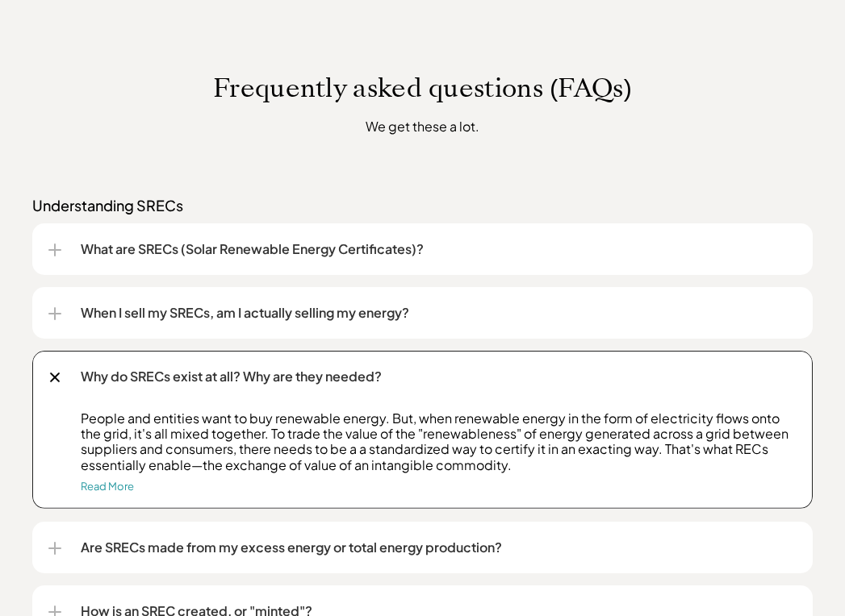
scroll to position [1184, 0]
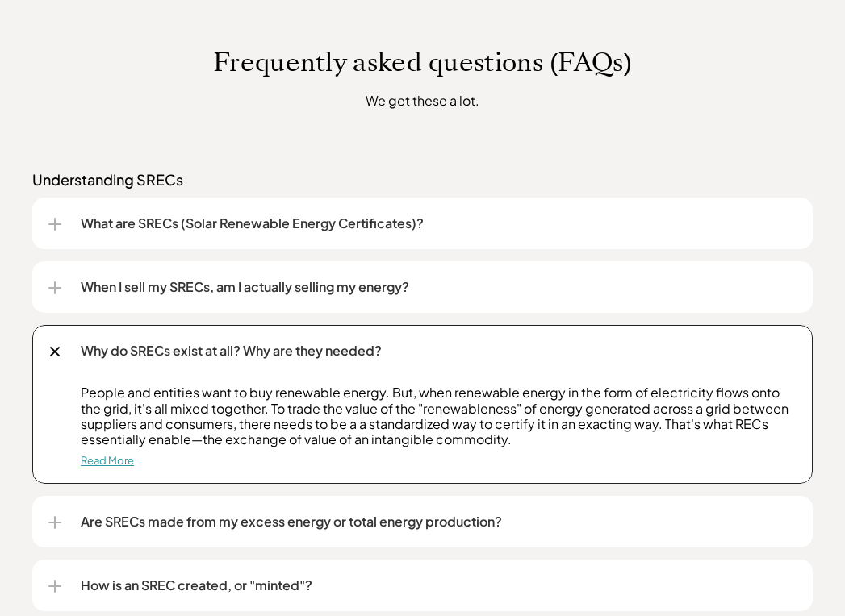
click at [123, 463] on link "Read More" at bounding box center [107, 460] width 53 height 13
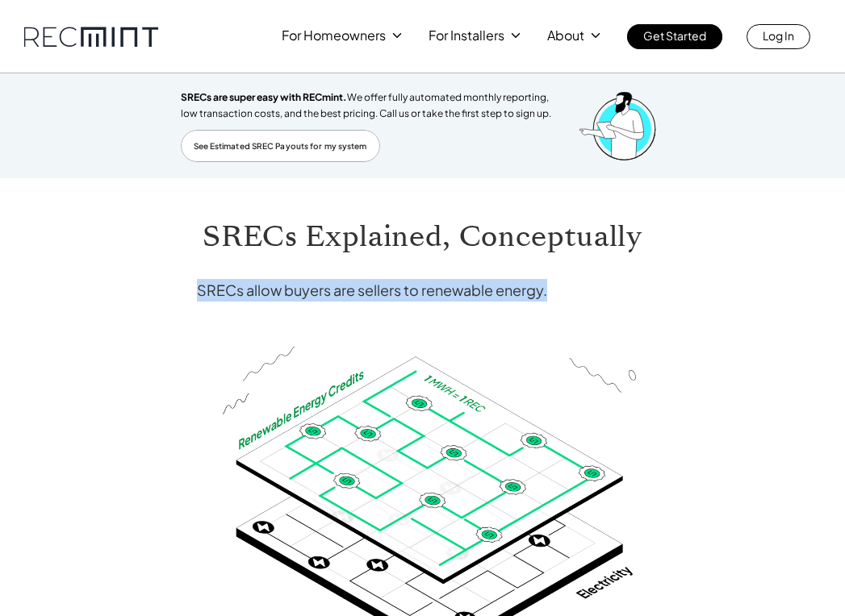
drag, startPoint x: 196, startPoint y: 289, endPoint x: 571, endPoint y: 288, distance: 375.2
click at [571, 288] on h4 "SRECs allow buyers are sellers to renewable energy." at bounding box center [423, 290] width 452 height 23
copy h4 "SRECs allow buyers are sellers to renewable energy."
click at [445, 278] on div "SRECs Explained, Conceptually SRECs allow buyers are sellers to renewable energ…" at bounding box center [423, 621] width 484 height 886
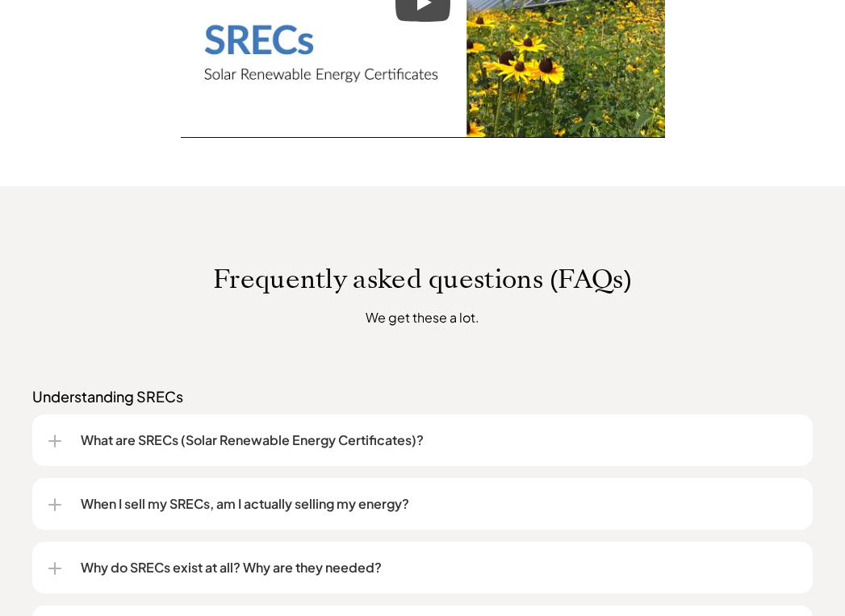
scroll to position [1048, 0]
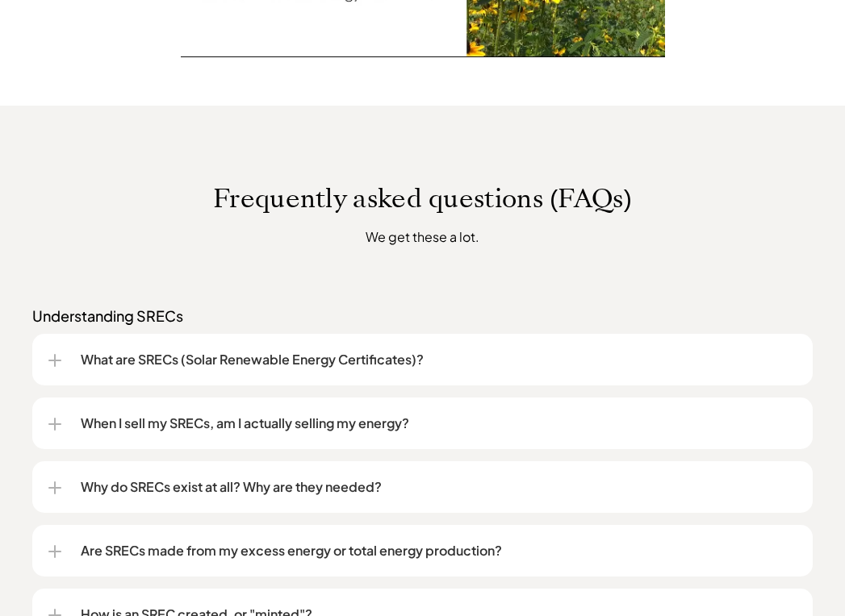
click at [142, 429] on p "When I sell my SRECs, am I actually selling my energy?" at bounding box center [439, 423] width 716 height 19
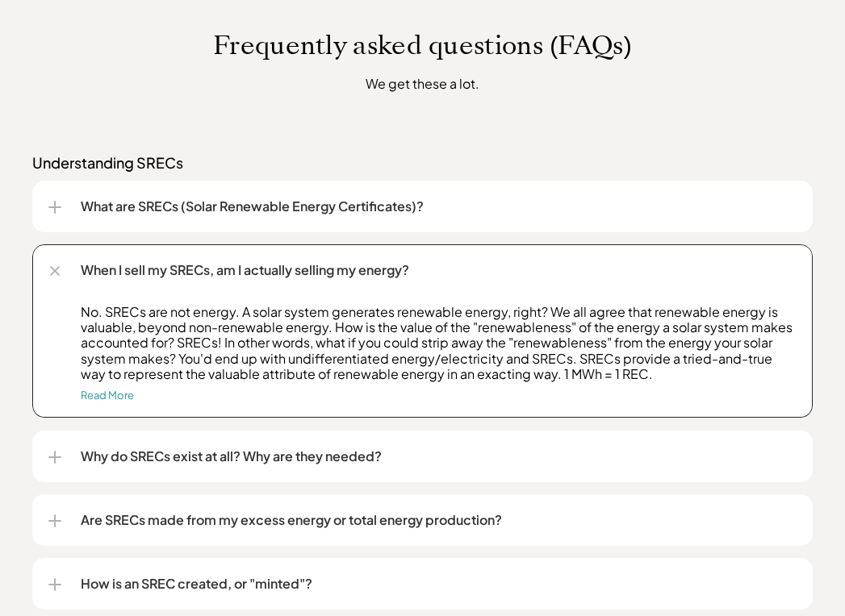
scroll to position [1209, 0]
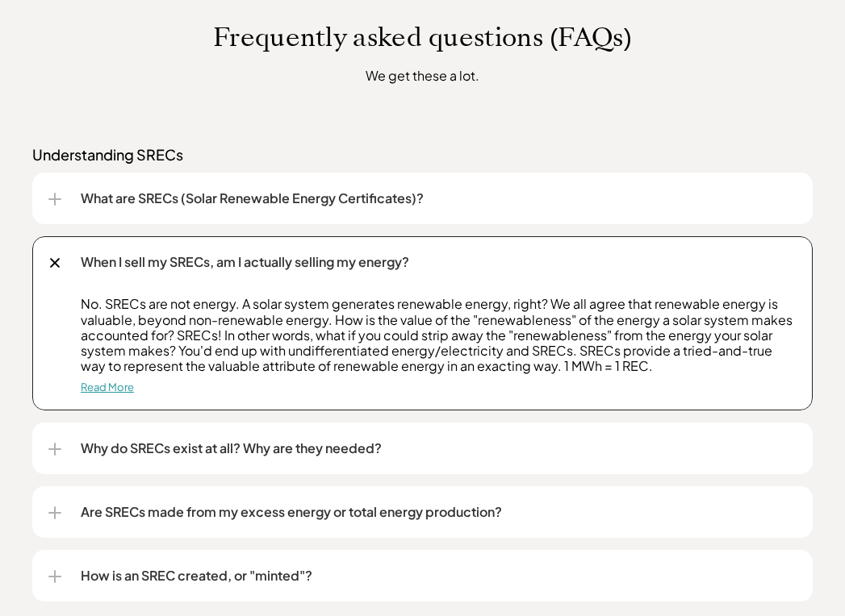
click at [119, 385] on link "Read More" at bounding box center [107, 387] width 53 height 13
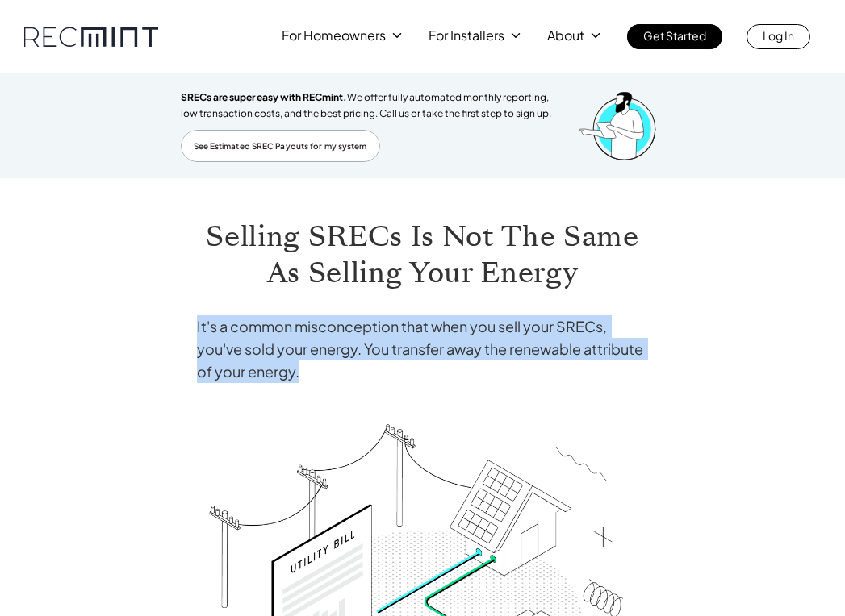
drag, startPoint x: 303, startPoint y: 376, endPoint x: 189, endPoint y: 322, distance: 126.0
copy h4 "It's a common misconception that when you sell your SRECs, you've sold your ene…"
click at [362, 354] on h4 "It's a common misconception that when you sell your SRECs, you've sold your ene…" at bounding box center [423, 349] width 452 height 68
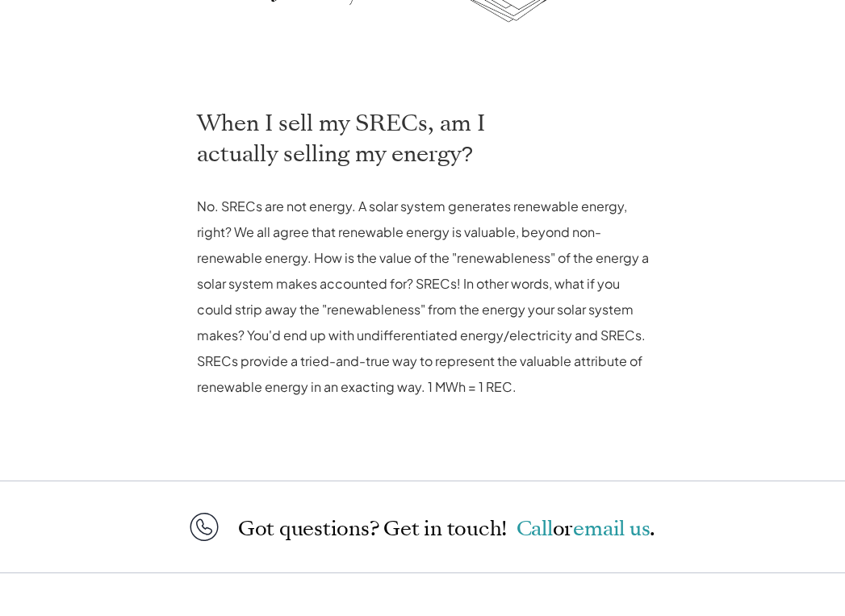
scroll to position [726, 0]
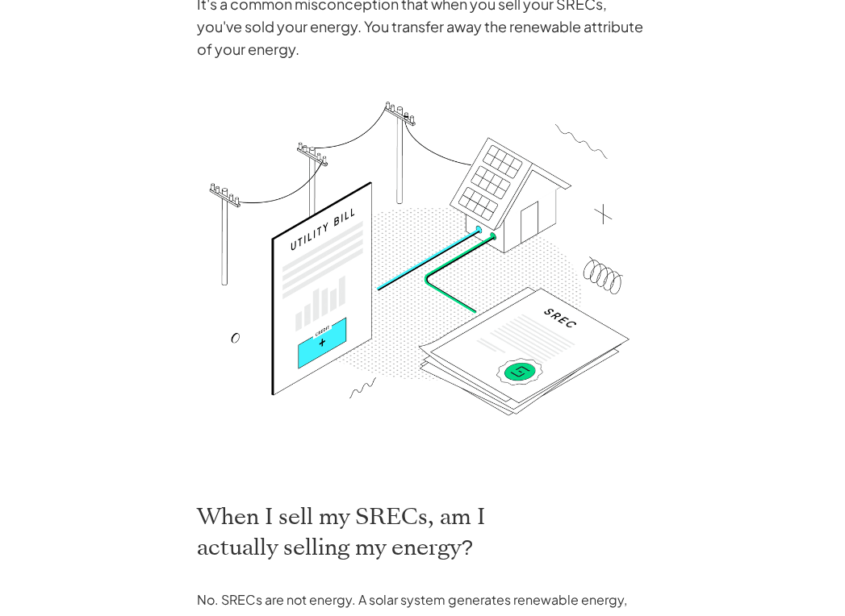
scroll to position [1020, 0]
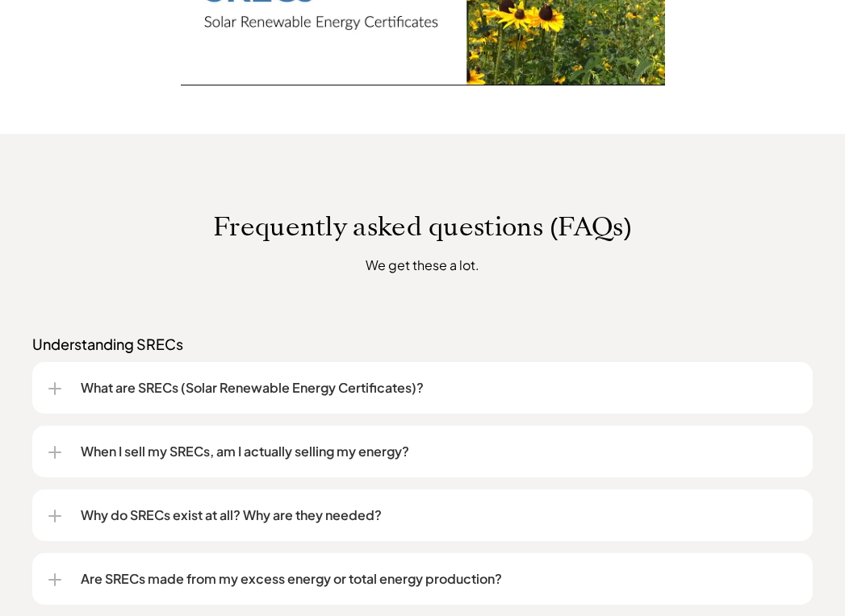
click at [322, 392] on p "What are SRECs (Solar Renewable Energy Certificates)?" at bounding box center [439, 387] width 716 height 19
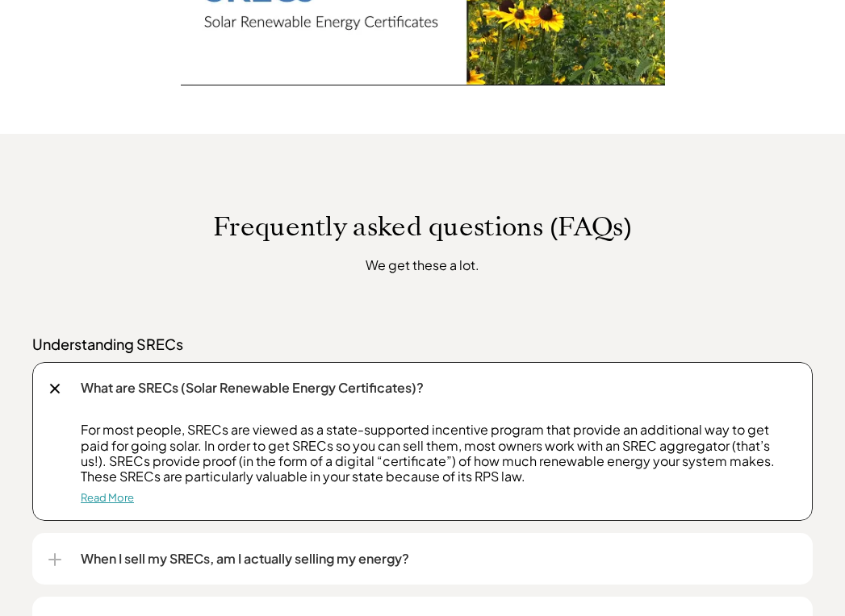
click at [120, 496] on link "Read More" at bounding box center [107, 497] width 53 height 13
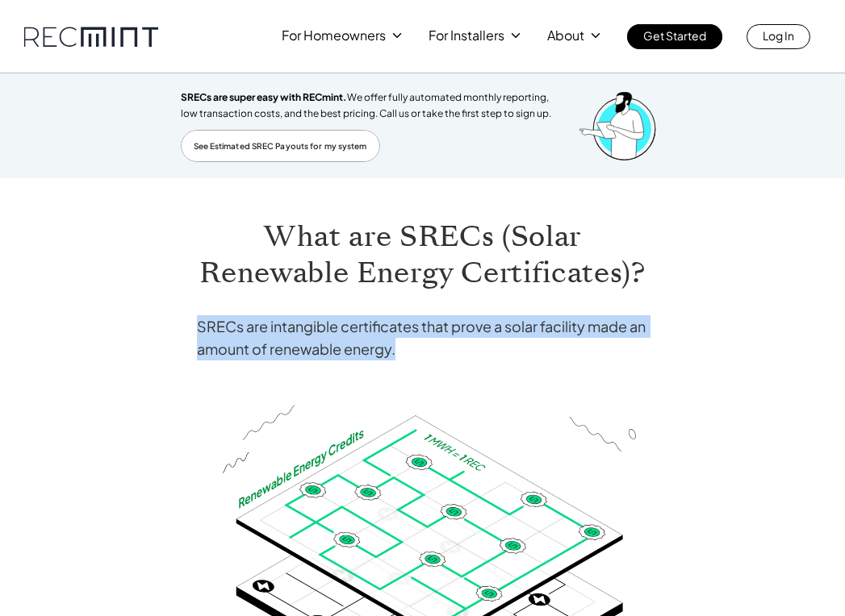
drag, startPoint x: 425, startPoint y: 354, endPoint x: 188, endPoint y: 328, distance: 238.6
copy h4 "SRECs are intangible certificates that prove a solar facility made an amount of…"
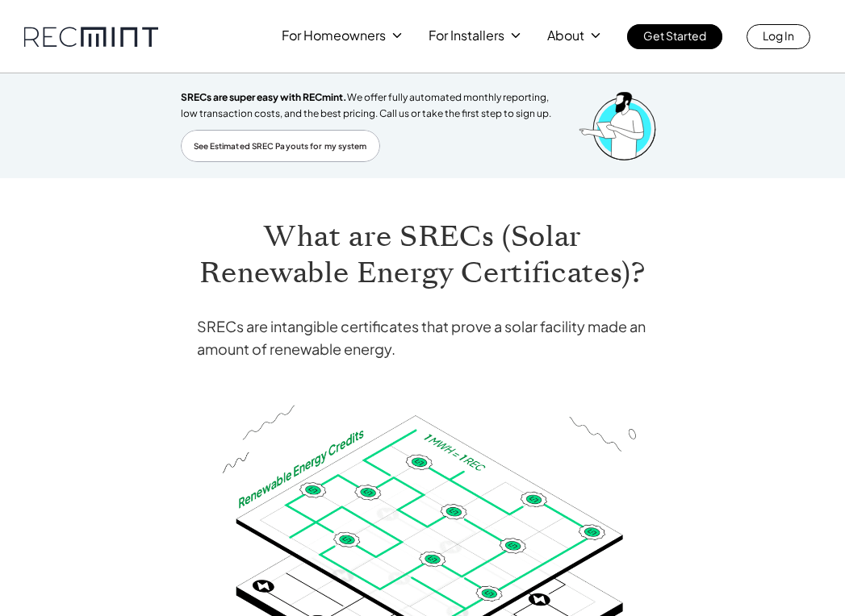
click at [314, 290] on h1 "What are SRECs (Solar Renewable Energy Certificates)?" at bounding box center [423, 255] width 452 height 73
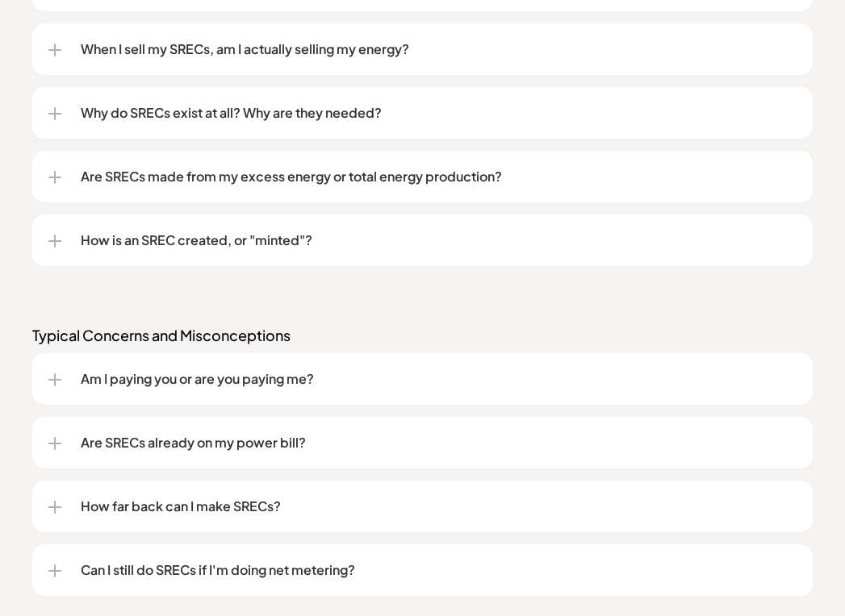
scroll to position [1423, 0]
drag, startPoint x: 97, startPoint y: 236, endPoint x: 94, endPoint y: 245, distance: 10.2
click at [97, 236] on p "How is an SREC created, or "minted"?" at bounding box center [439, 239] width 716 height 19
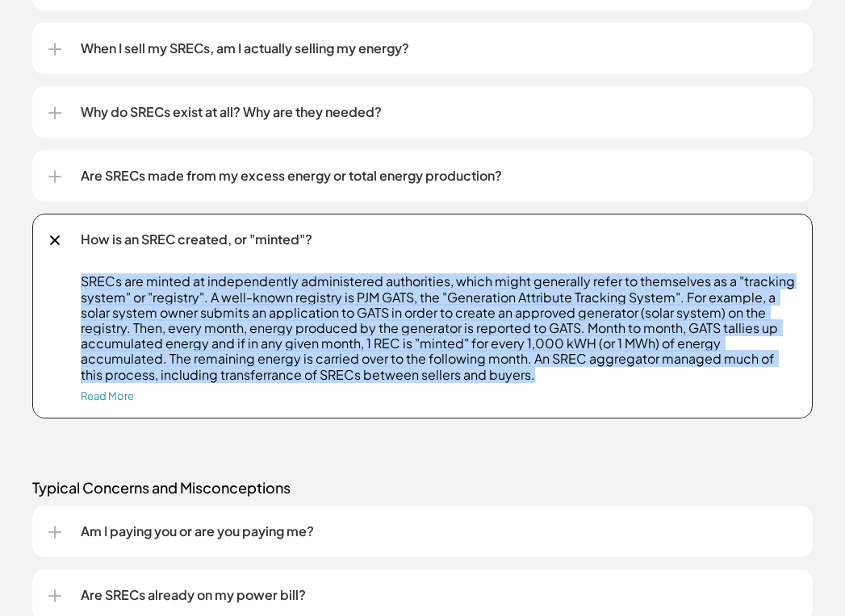
drag, startPoint x: 520, startPoint y: 378, endPoint x: 35, endPoint y: 274, distance: 496.0
click at [45, 278] on div "How is an SREC created, or "minted"? SRECs are minted at independently administ…" at bounding box center [422, 316] width 780 height 205
copy p "SRECs are minted at independently administered authorities, which might general…"
click at [111, 395] on link "Read More" at bounding box center [107, 396] width 53 height 13
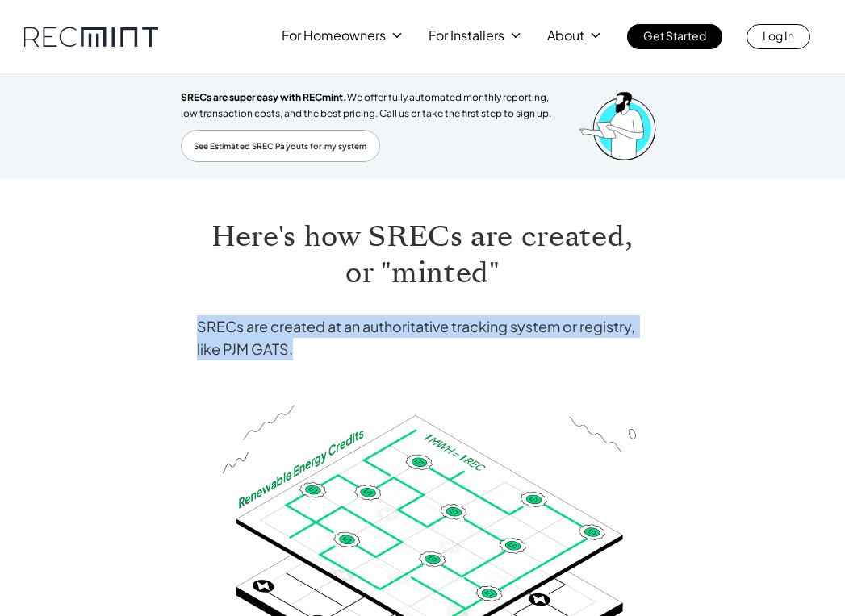
drag, startPoint x: 286, startPoint y: 351, endPoint x: 188, endPoint y: 316, distance: 103.6
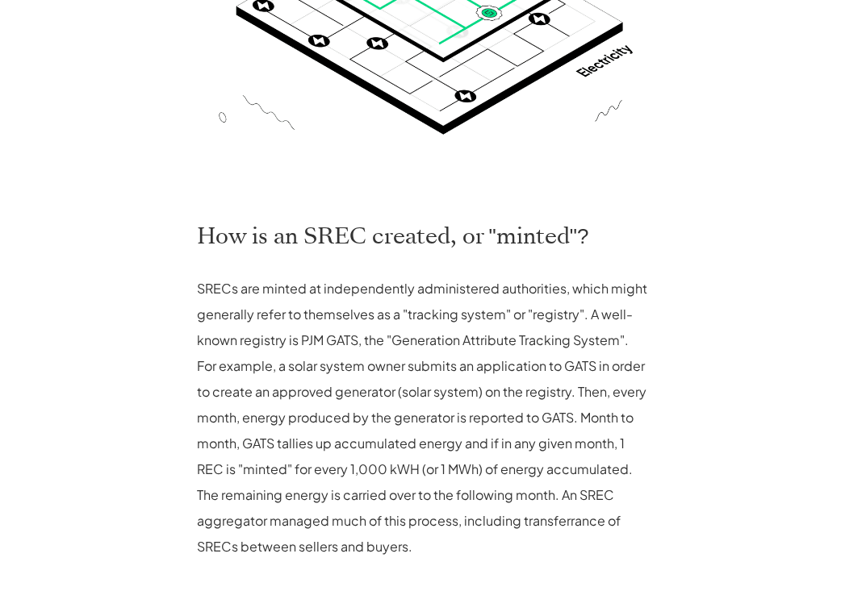
scroll to position [645, 0]
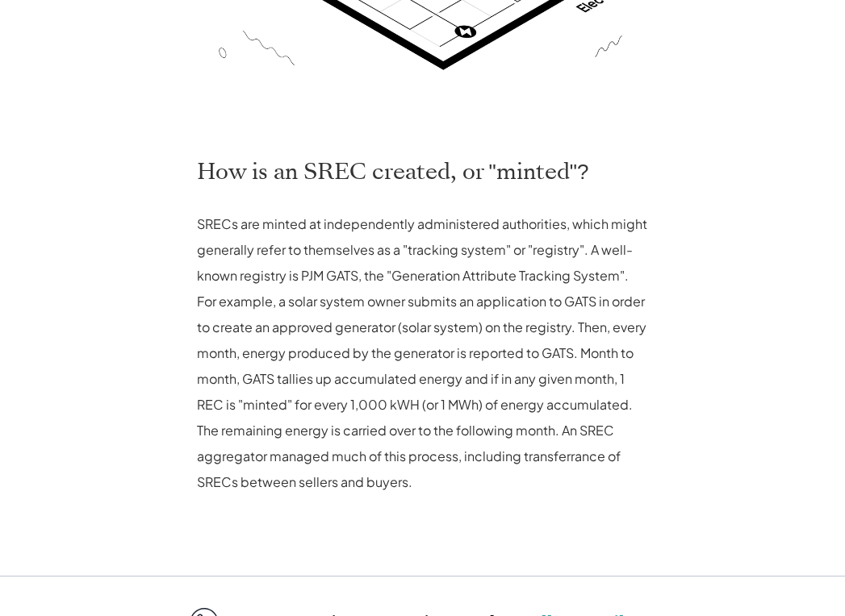
click at [598, 409] on p "SRECs are minted at independently administered authorities, which might general…" at bounding box center [423, 353] width 452 height 284
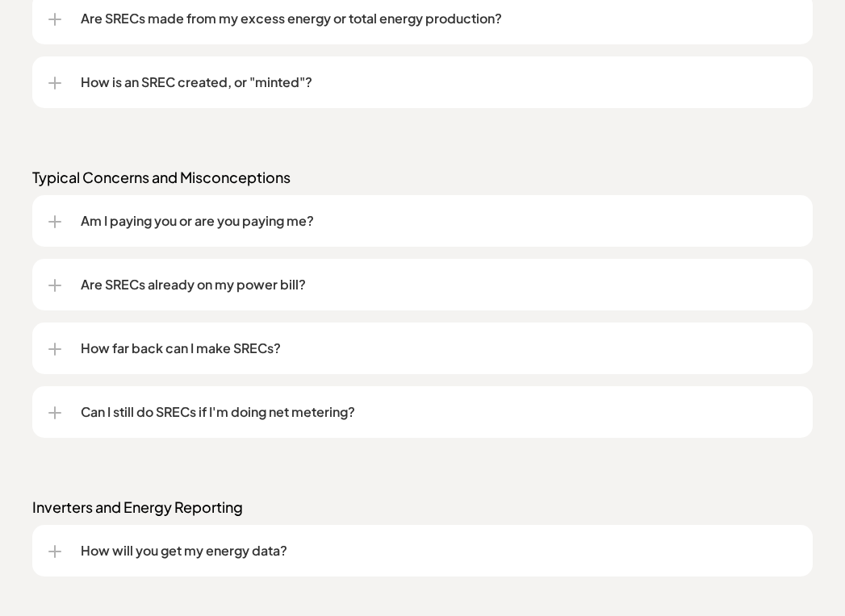
scroll to position [1609, 0]
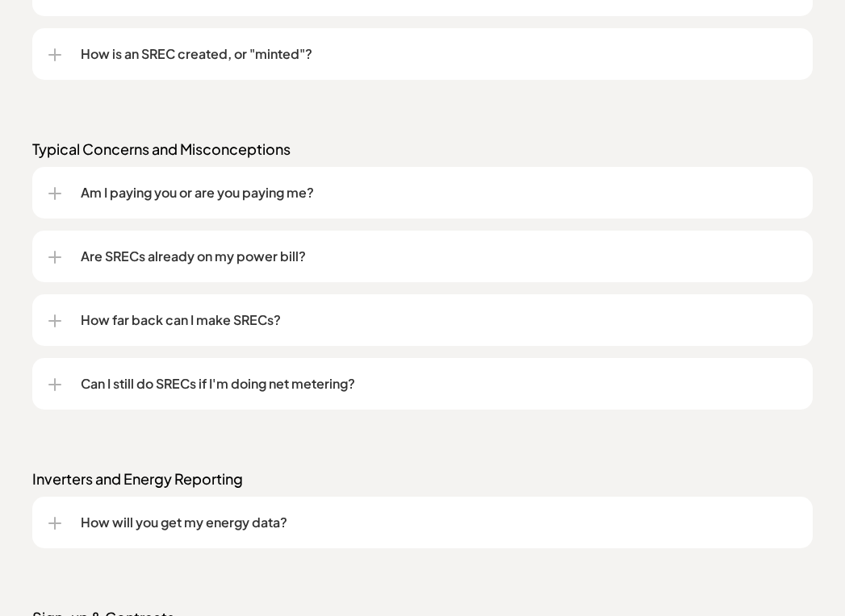
click at [133, 198] on p "Am I paying you or are you paying me?" at bounding box center [439, 192] width 716 height 19
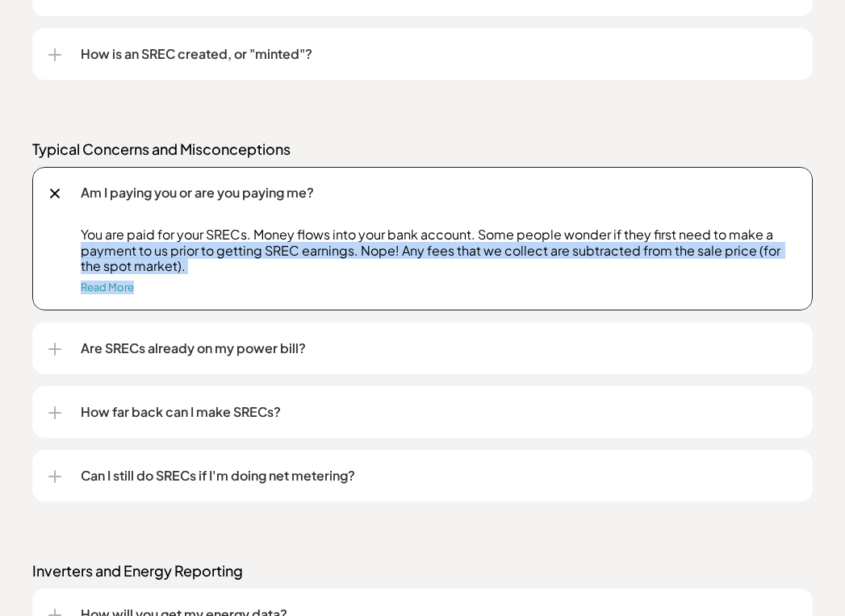
drag, startPoint x: 157, startPoint y: 278, endPoint x: 81, endPoint y: 247, distance: 81.8
click at [81, 247] on div "You are paid for your SRECs. Money flows into your bank account. Some people wo…" at bounding box center [422, 268] width 748 height 83
click at [167, 267] on p "You are paid for your SRECs. Money flows into your bank account. Some people wo…" at bounding box center [439, 250] width 716 height 47
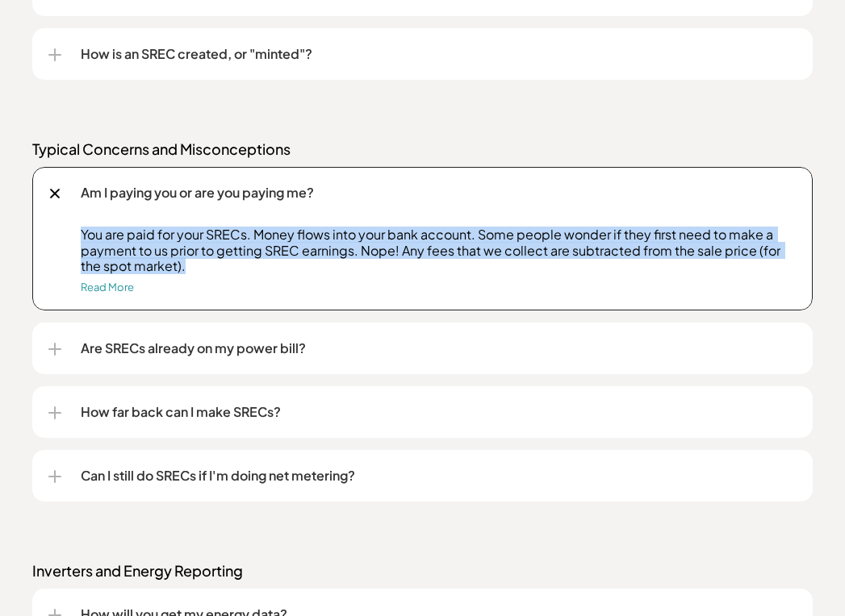
drag, startPoint x: 139, startPoint y: 261, endPoint x: 87, endPoint y: 232, distance: 59.6
click at [87, 232] on p "You are paid for your SRECs. Money flows into your bank account. Some people wo…" at bounding box center [439, 250] width 716 height 47
click at [103, 287] on link "Read More" at bounding box center [107, 287] width 53 height 13
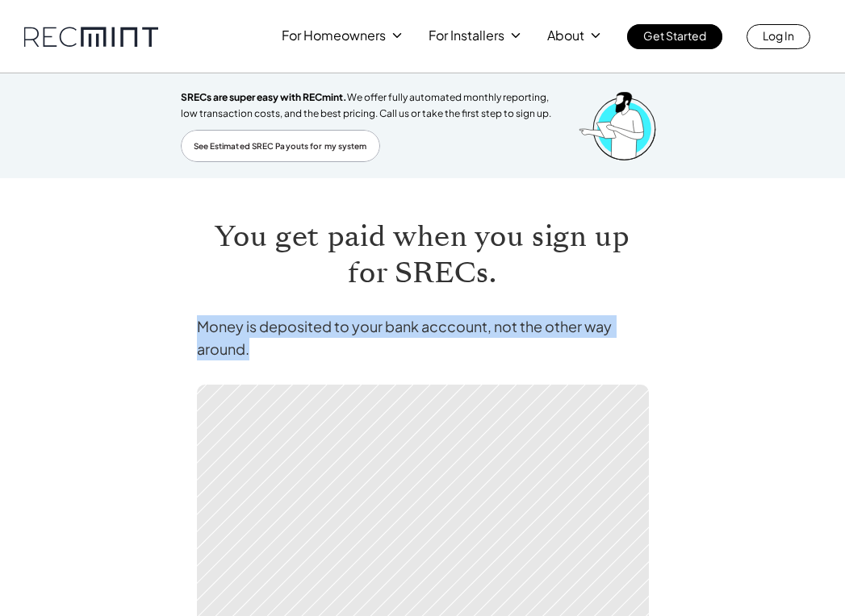
drag, startPoint x: 256, startPoint y: 346, endPoint x: 185, endPoint y: 320, distance: 75.6
click at [185, 320] on div "You get paid when you sign up for SRECs. Money is deposited to your bank acccou…" at bounding box center [423, 609] width 484 height 863
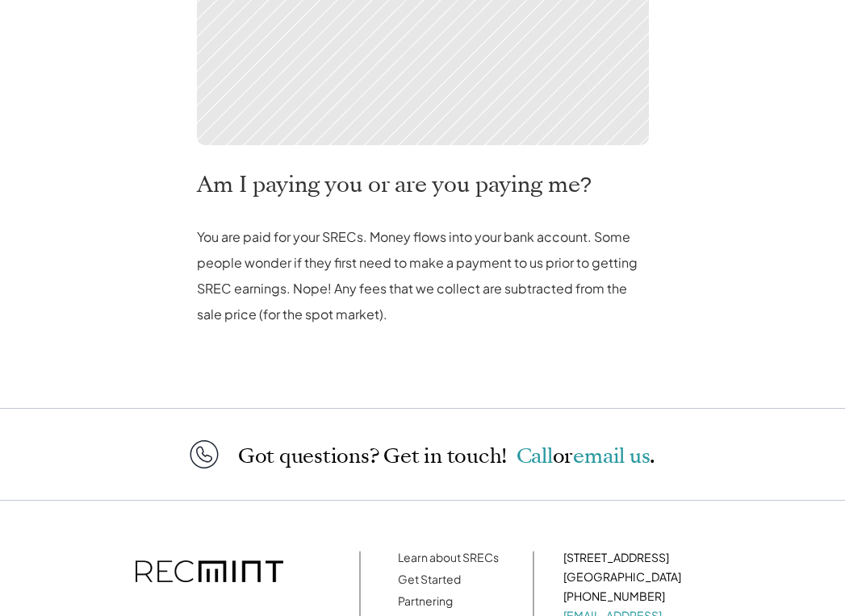
scroll to position [645, 0]
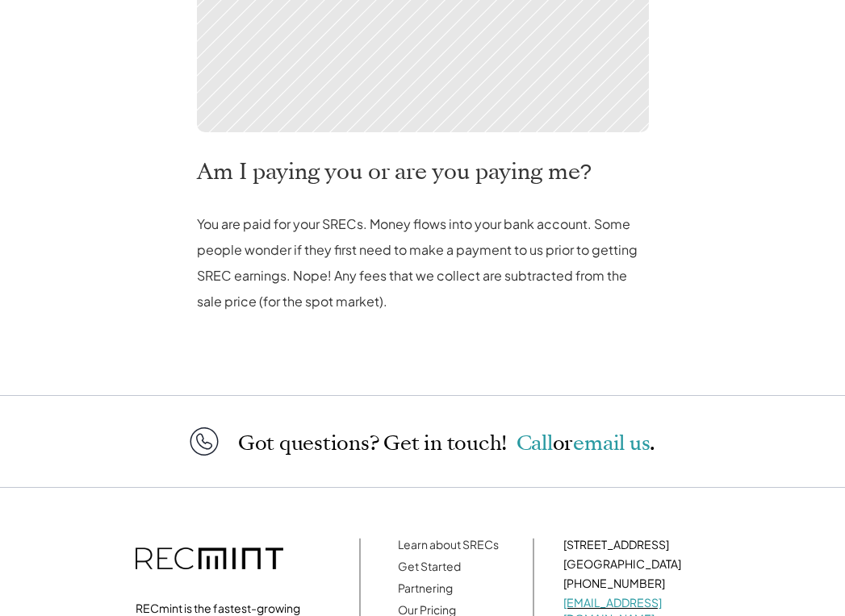
click at [254, 241] on p "You are paid for your SRECs. Money flows into your bank account. Some people wo…" at bounding box center [423, 262] width 452 height 103
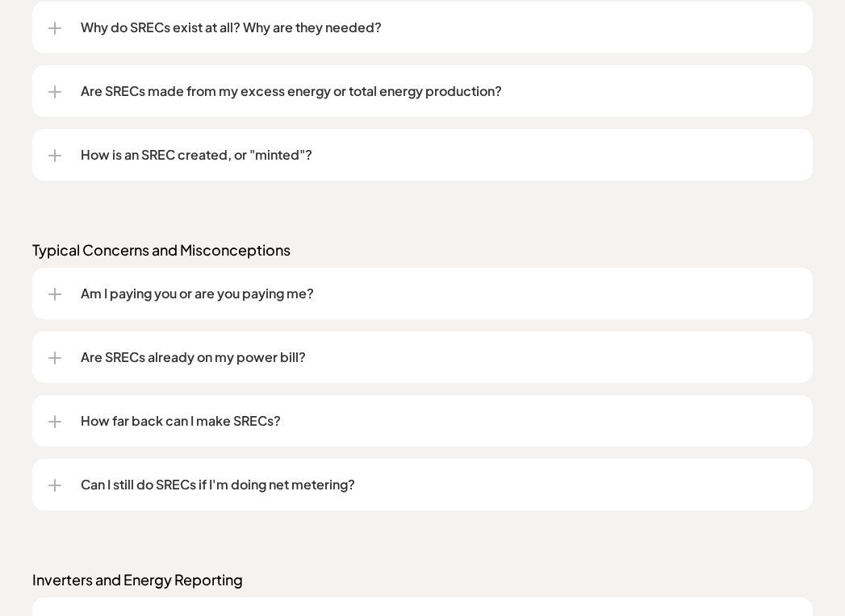
scroll to position [1509, 0]
click at [57, 358] on div at bounding box center [54, 358] width 13 height 2
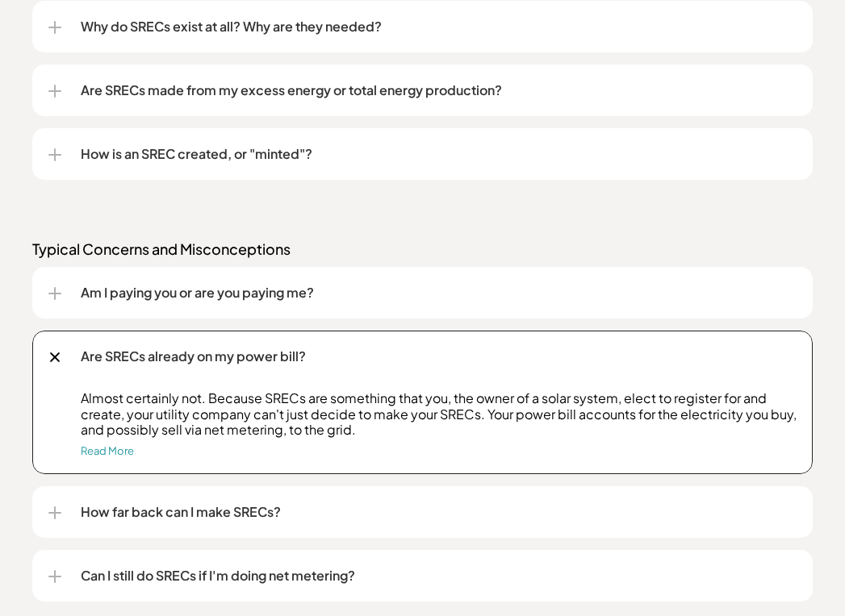
drag, startPoint x: 362, startPoint y: 437, endPoint x: 78, endPoint y: 393, distance: 287.5
click at [75, 394] on div "Almost certainly not. Because SRECs are something that you, the owner of a sola…" at bounding box center [422, 432] width 748 height 83
click at [113, 448] on link "Read More" at bounding box center [107, 451] width 53 height 13
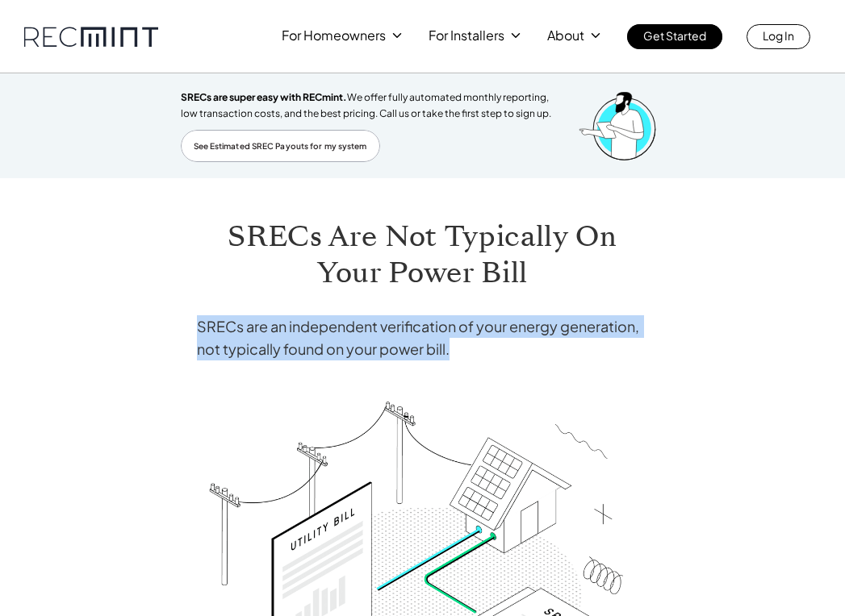
drag, startPoint x: 461, startPoint y: 347, endPoint x: 183, endPoint y: 326, distance: 278.3
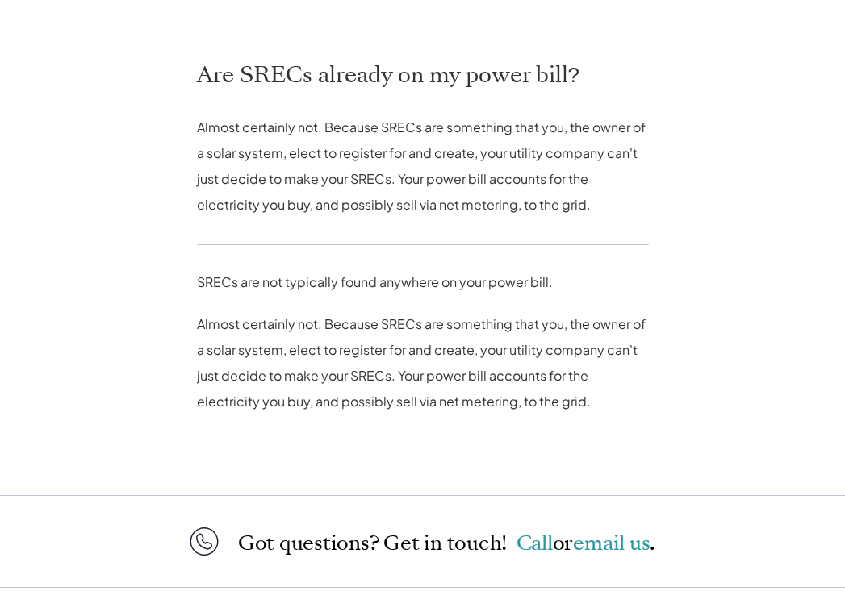
scroll to position [726, 0]
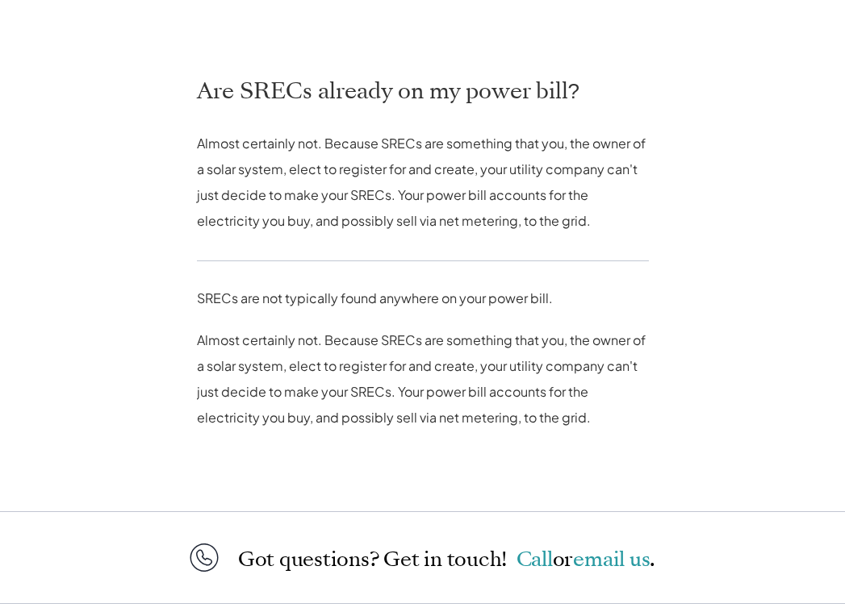
click at [222, 371] on p "Almost certainly not. Because SRECs are something that you, the owner of a sola…" at bounding box center [423, 379] width 452 height 103
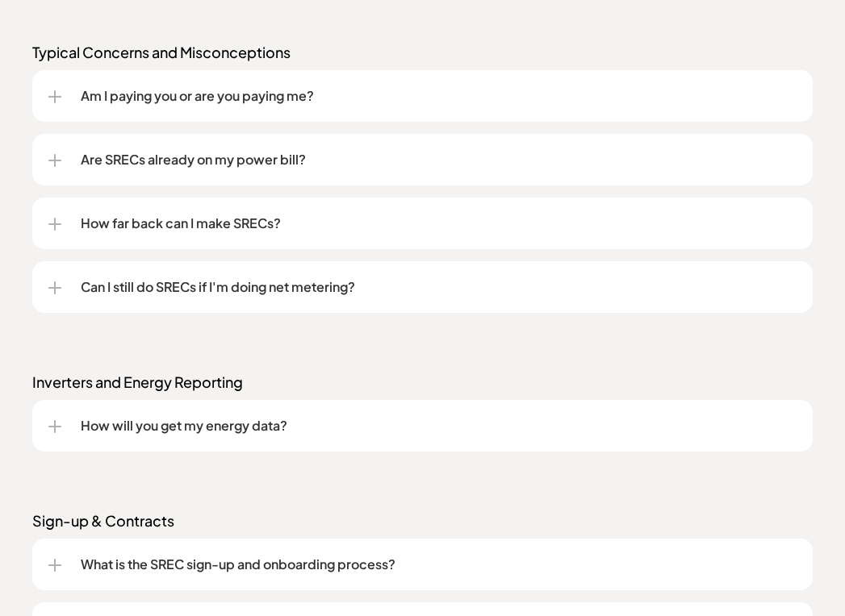
scroll to position [1625, 0]
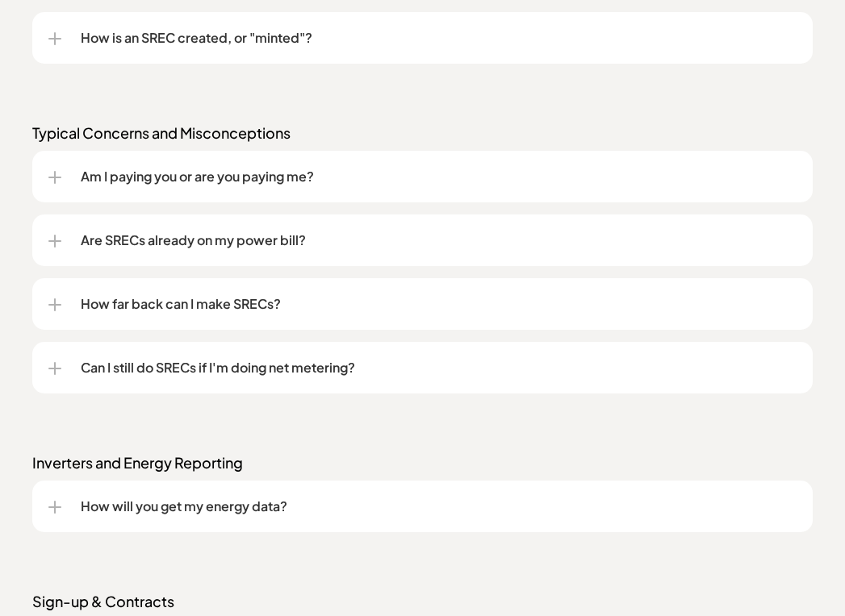
click at [267, 311] on p "How far back can I make SRECs?" at bounding box center [439, 303] width 716 height 19
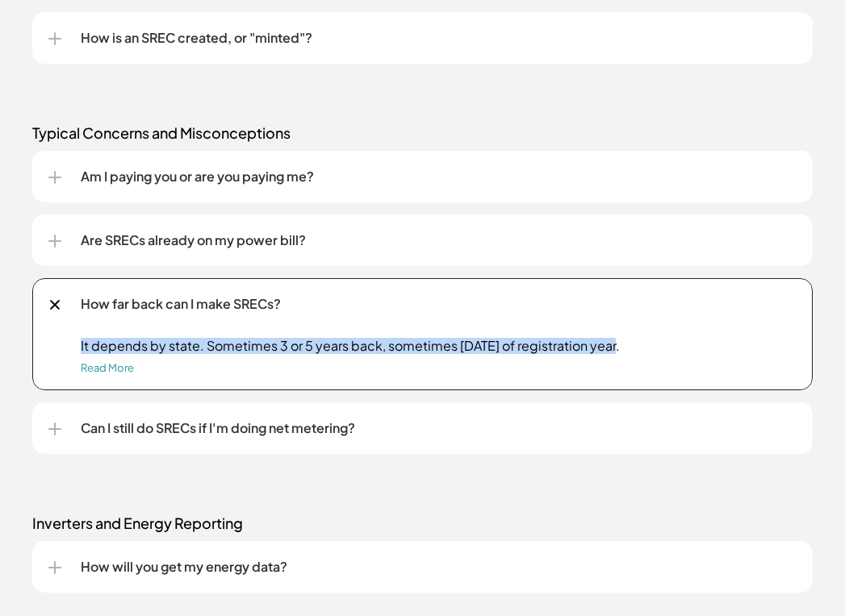
drag, startPoint x: 626, startPoint y: 348, endPoint x: 72, endPoint y: 345, distance: 554.3
click at [73, 345] on div "It depends by state. Sometimes 3 or 5 years back, sometimes Jan 1 of registrati…" at bounding box center [422, 364] width 748 height 52
click at [122, 365] on link "Read More" at bounding box center [107, 367] width 53 height 13
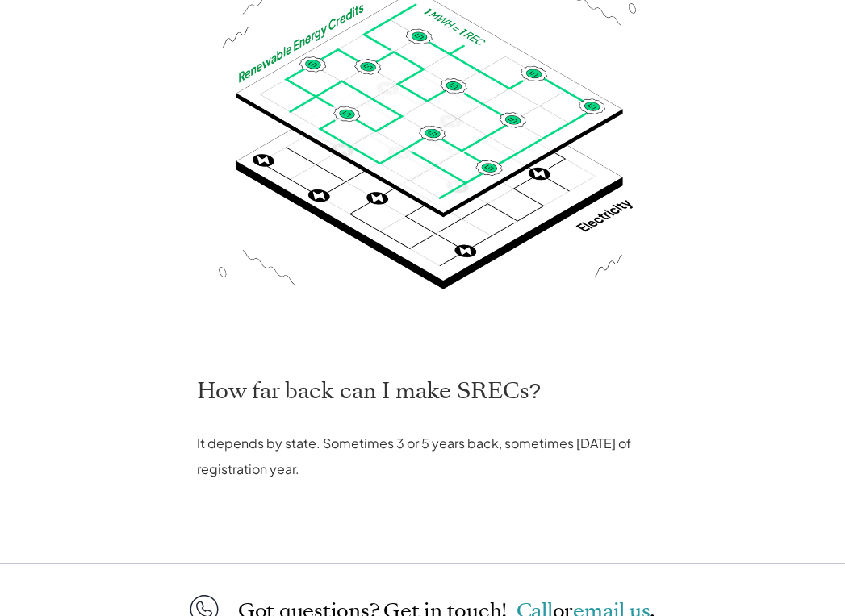
scroll to position [726, 0]
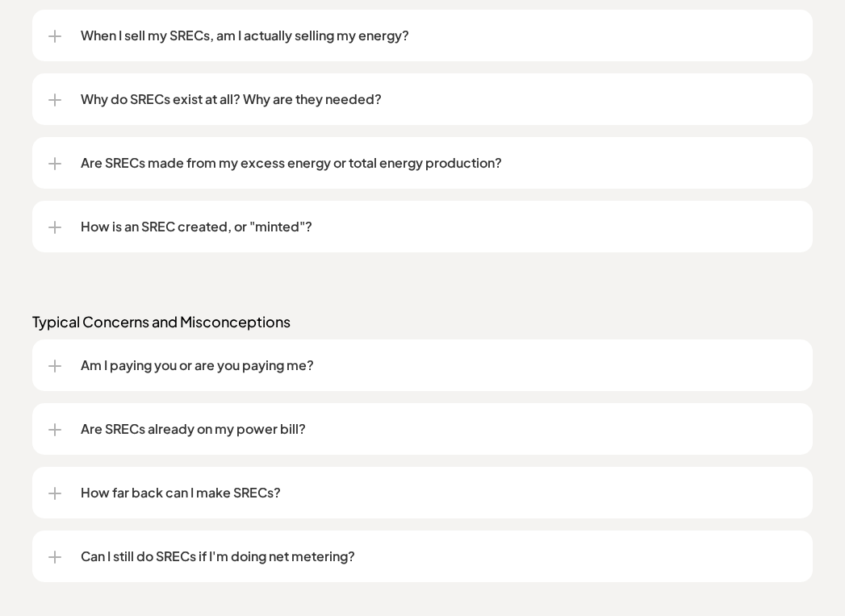
scroll to position [1515, 0]
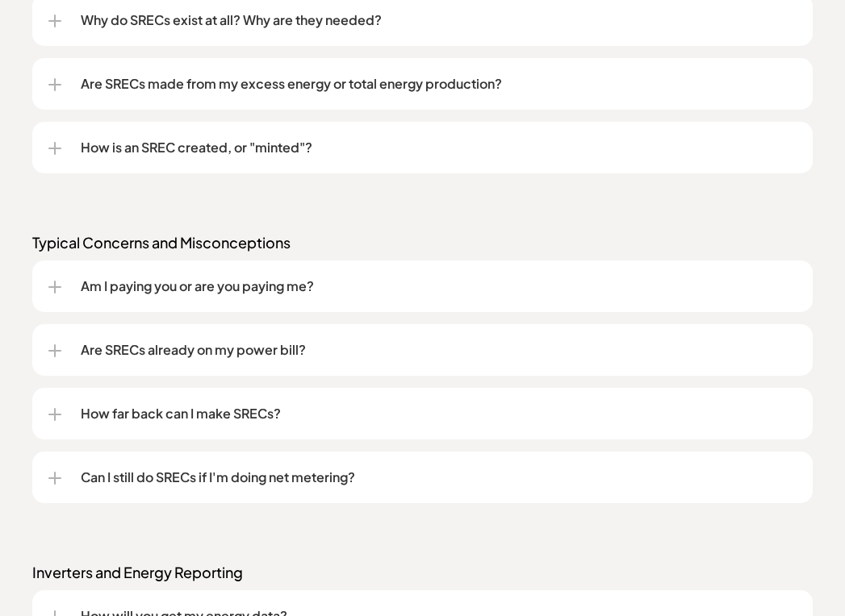
drag, startPoint x: 228, startPoint y: 478, endPoint x: 362, endPoint y: 427, distance: 144.3
click at [228, 478] on p "Can I still do SRECs if I'm doing net metering?" at bounding box center [439, 477] width 716 height 19
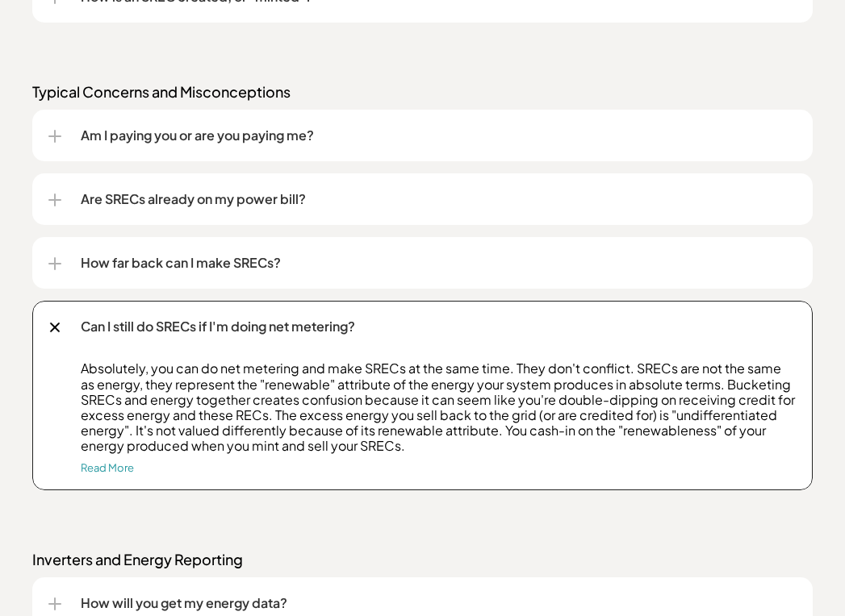
scroll to position [1677, 0]
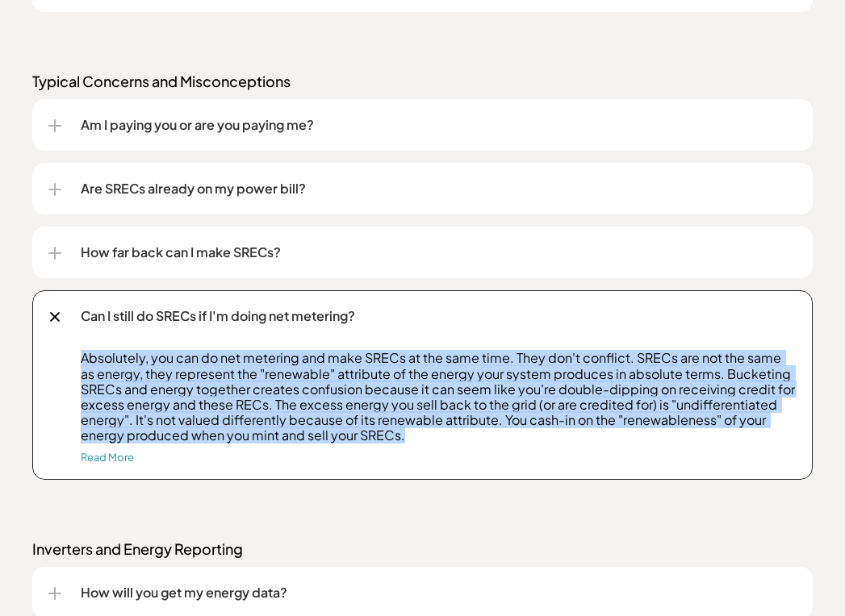
drag, startPoint x: 418, startPoint y: 446, endPoint x: 50, endPoint y: 349, distance: 380.4
click at [50, 349] on div "Can I still do SRECs if I'm doing net metering? Absolutely, you can do net mete…" at bounding box center [422, 385] width 780 height 190
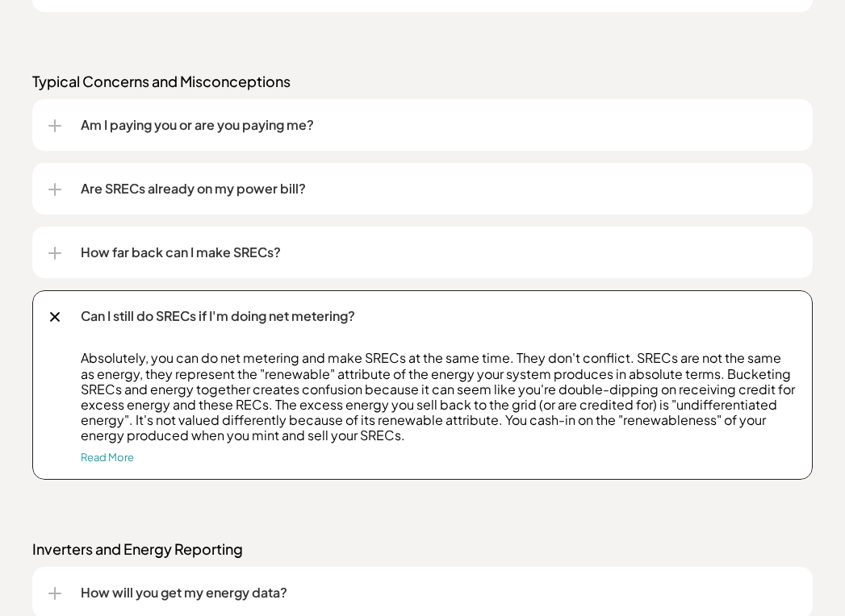
drag, startPoint x: 102, startPoint y: 467, endPoint x: 104, endPoint y: 457, distance: 9.8
click at [102, 467] on div "Absolutely, you can do net metering and make SRECs at the same time. They don't…" at bounding box center [422, 415] width 748 height 130
click at [104, 457] on link "Read More" at bounding box center [107, 457] width 53 height 13
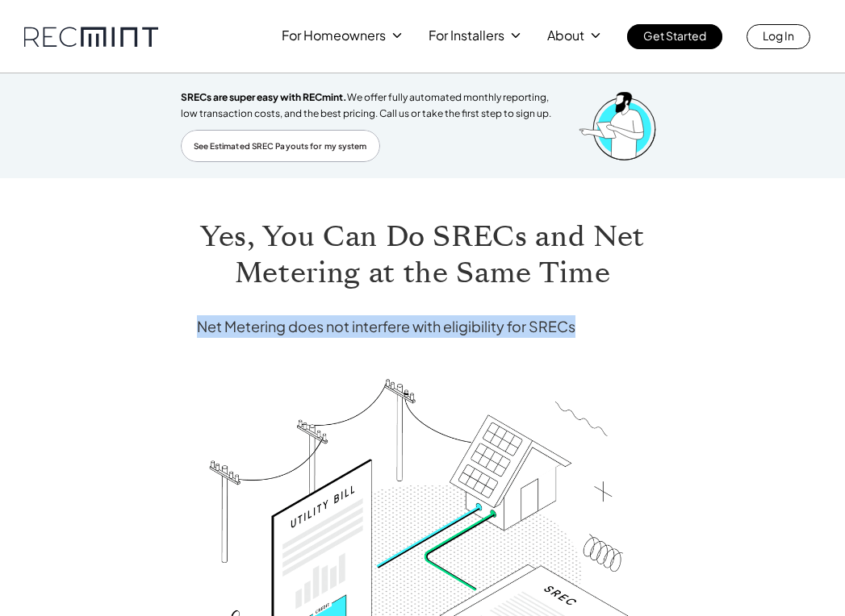
drag, startPoint x: 599, startPoint y: 327, endPoint x: 192, endPoint y: 328, distance: 406.6
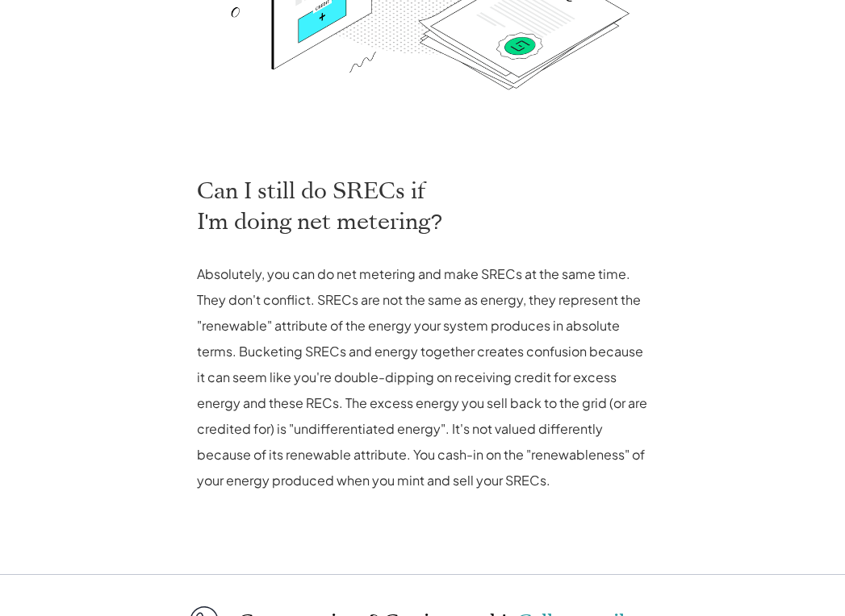
scroll to position [645, 0]
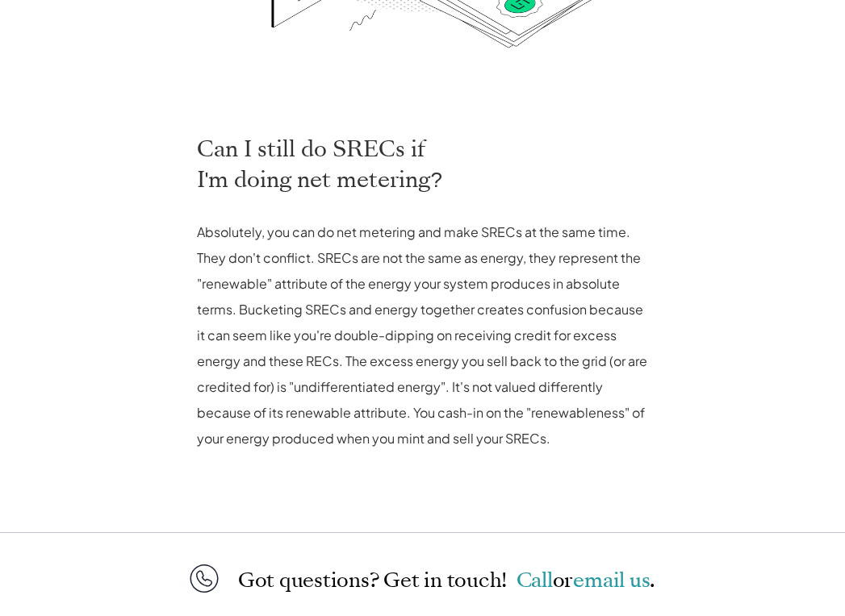
click at [570, 236] on p "Absolutely, you can do net metering and make SRECs at the same time. They don't…" at bounding box center [423, 335] width 452 height 232
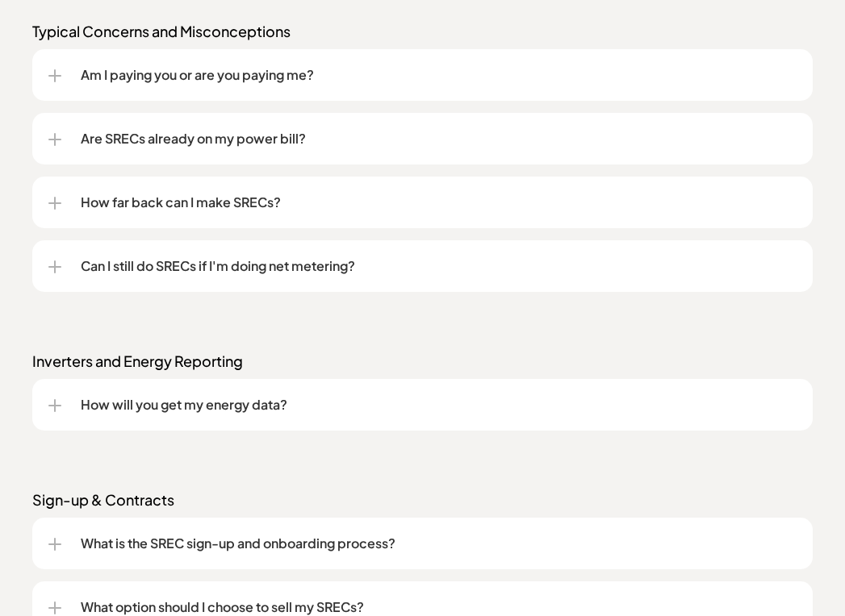
scroll to position [1807, 0]
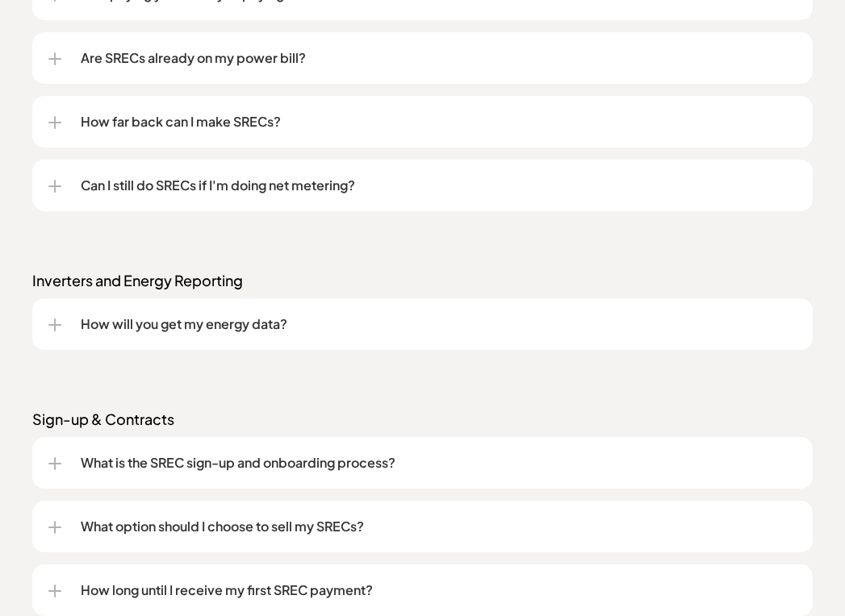
click at [266, 334] on p "How will you get my energy data?" at bounding box center [439, 324] width 716 height 19
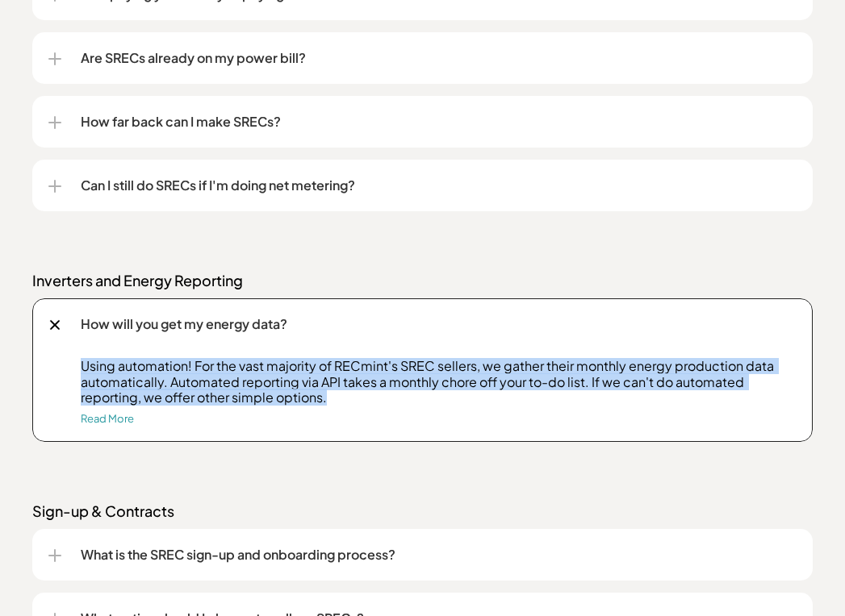
drag, startPoint x: 328, startPoint y: 402, endPoint x: 67, endPoint y: 367, distance: 262.9
click at [67, 367] on div "Using automation! For the vast majority of RECmint's SREC sellers, we gather th…" at bounding box center [422, 399] width 748 height 83
click at [107, 417] on link "Read More" at bounding box center [107, 418] width 53 height 13
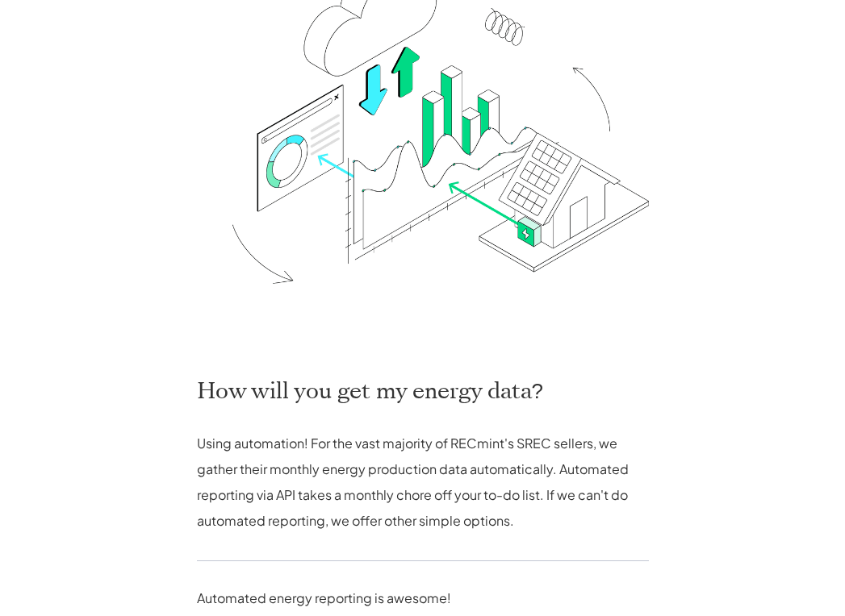
scroll to position [484, 0]
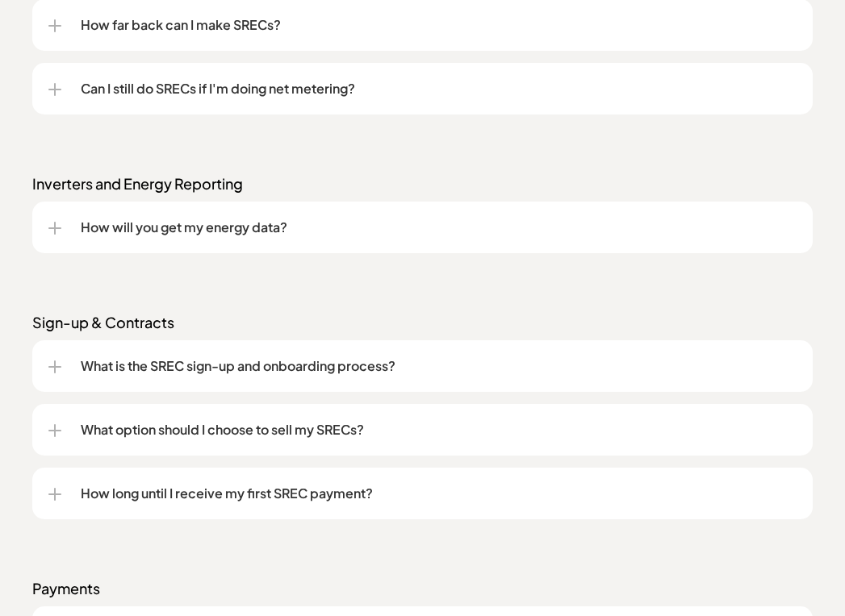
scroll to position [1909, 0]
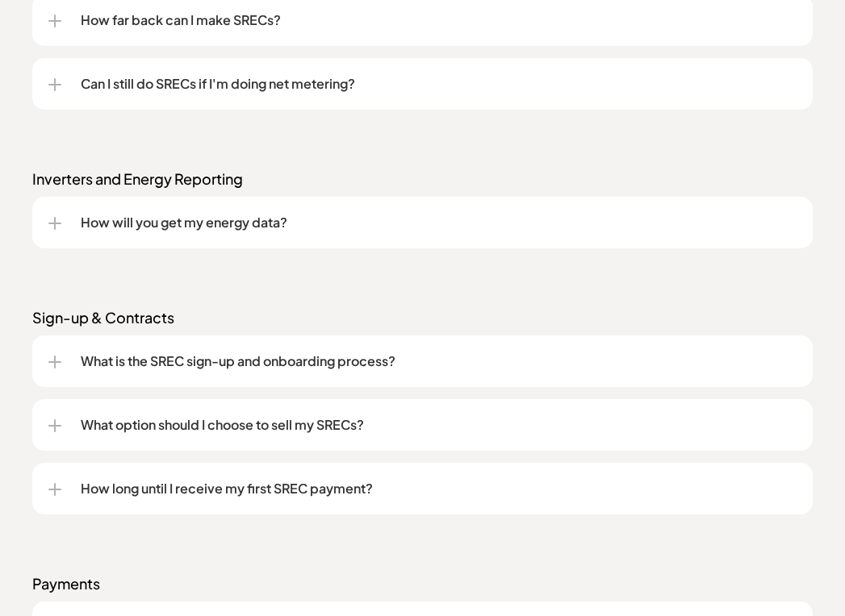
click at [344, 219] on p "How will you get my energy data?" at bounding box center [439, 222] width 716 height 19
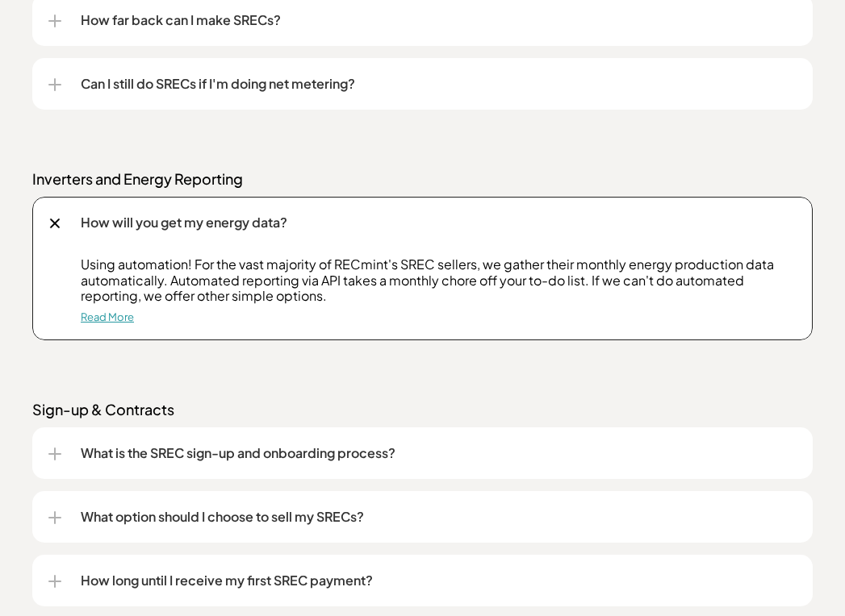
click at [114, 317] on link "Read More" at bounding box center [107, 317] width 53 height 13
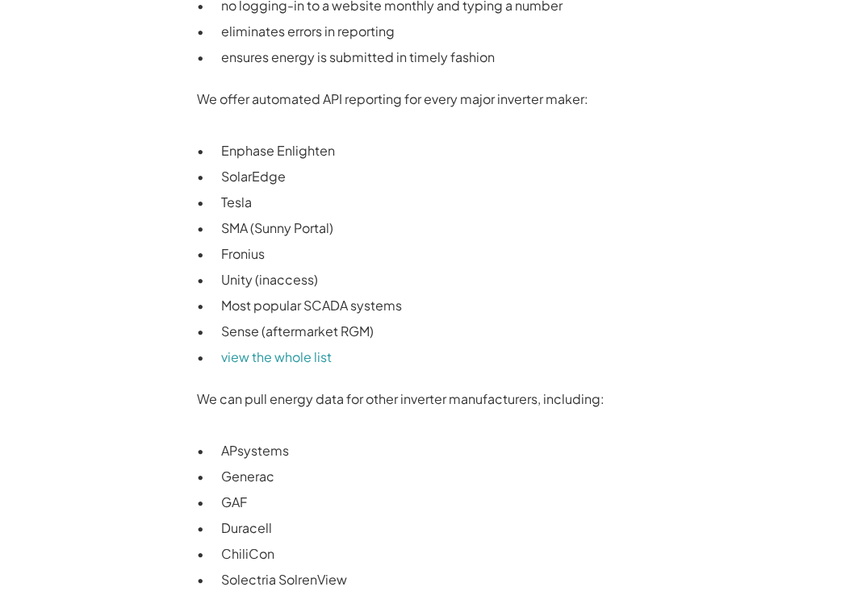
scroll to position [1049, 0]
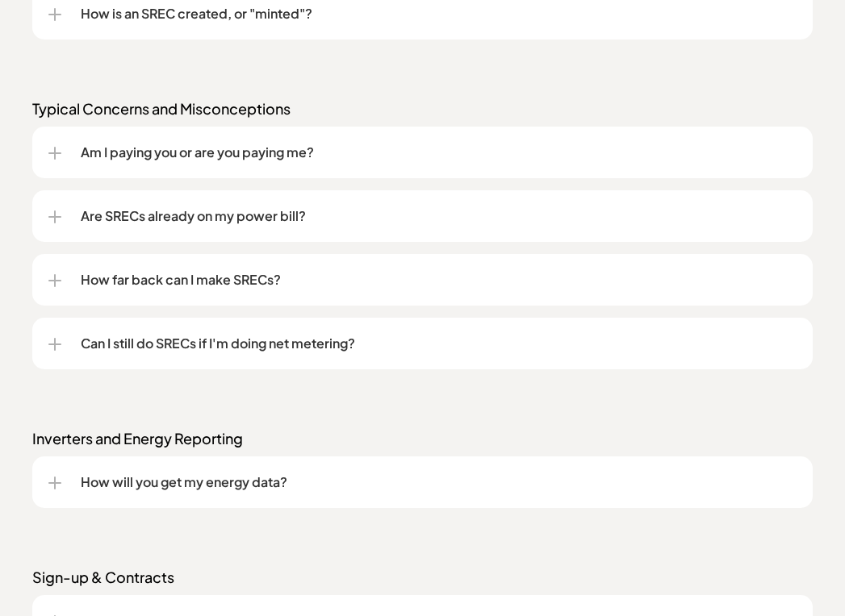
scroll to position [1667, 0]
